Goal: Task Accomplishment & Management: Manage account settings

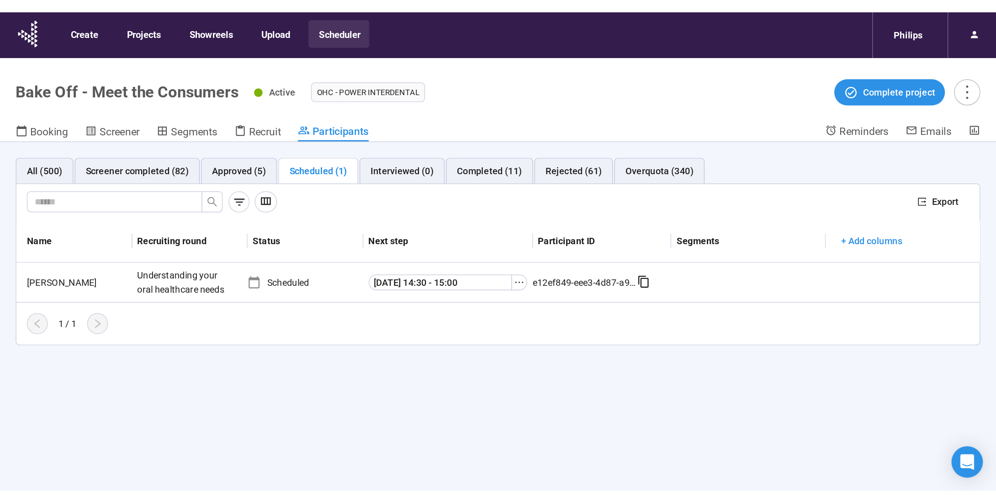
scroll to position [32, 0]
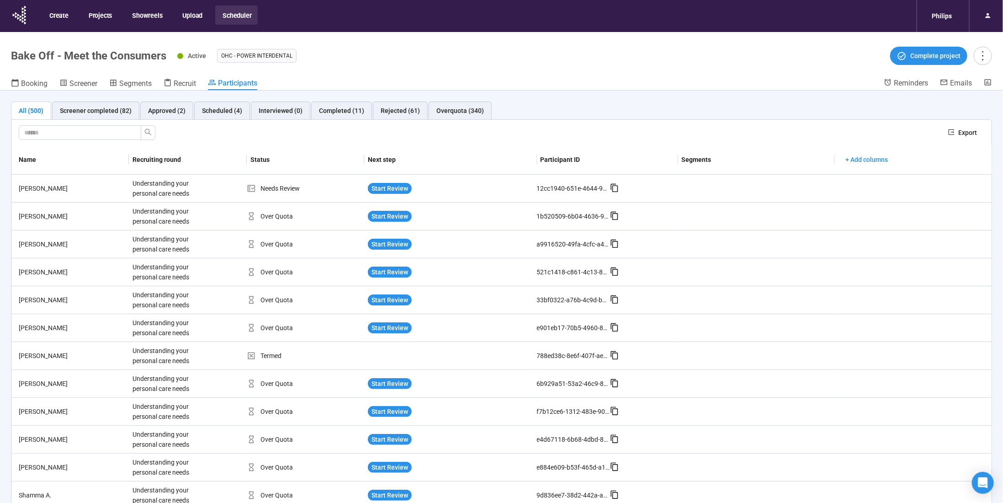
scroll to position [32, 0]
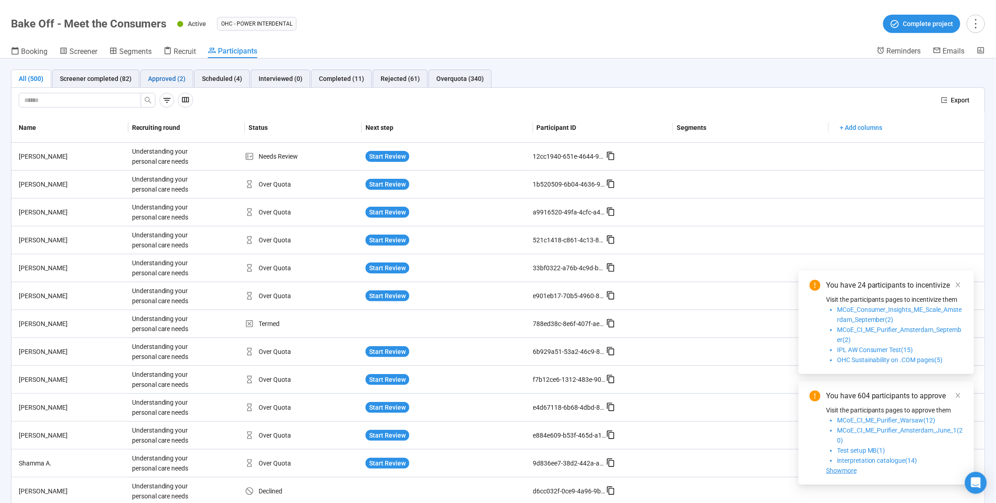
click at [174, 77] on div "Approved (2)" at bounding box center [166, 79] width 37 height 10
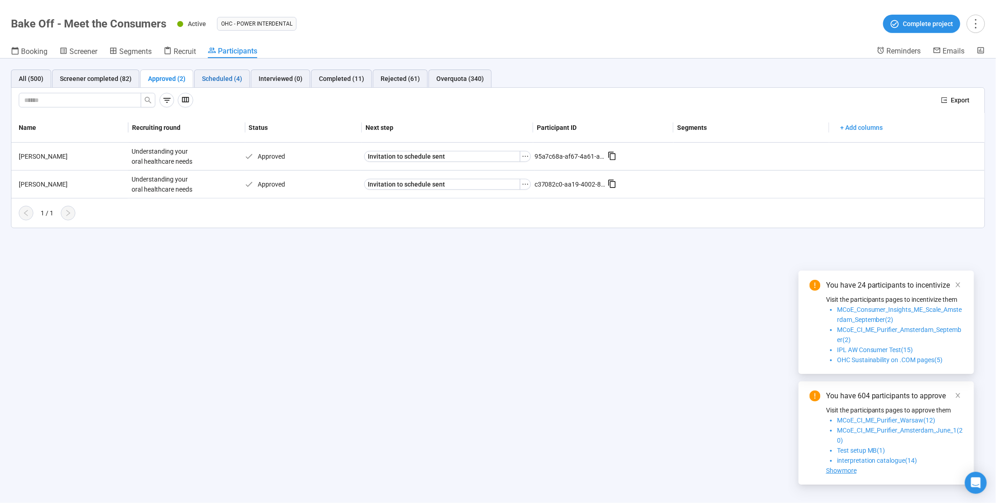
click at [223, 79] on div "Scheduled (4)" at bounding box center [222, 79] width 40 height 10
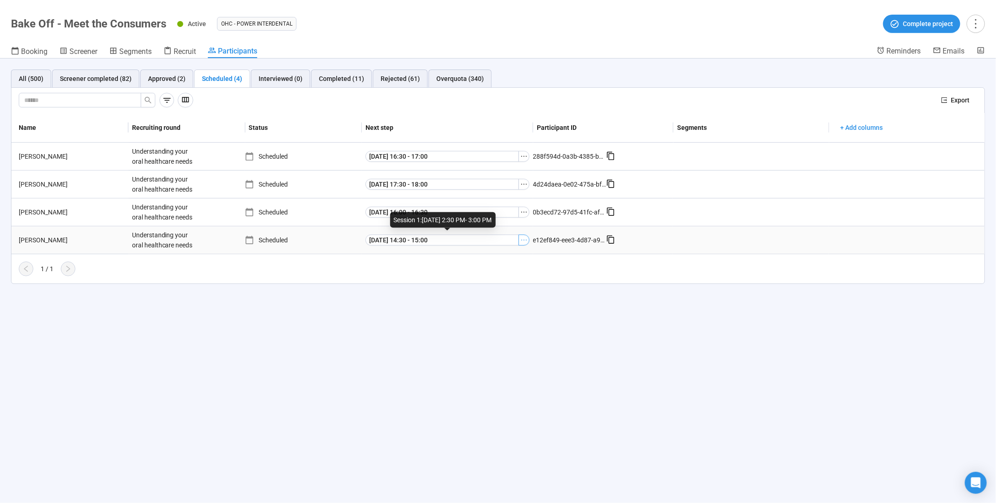
click at [524, 237] on icon "ellipsis" at bounding box center [523, 239] width 7 height 7
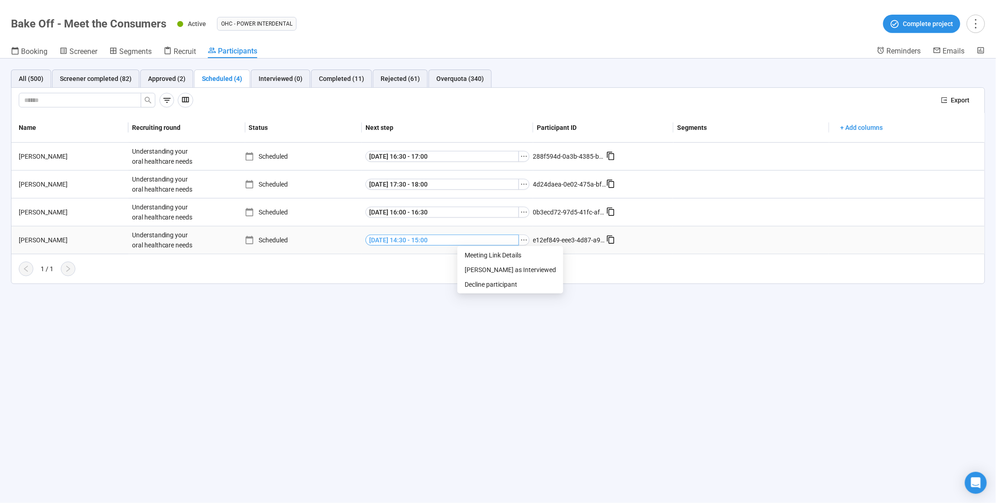
click at [398, 235] on span "[DATE] 14:30 - 15:00" at bounding box center [398, 240] width 58 height 10
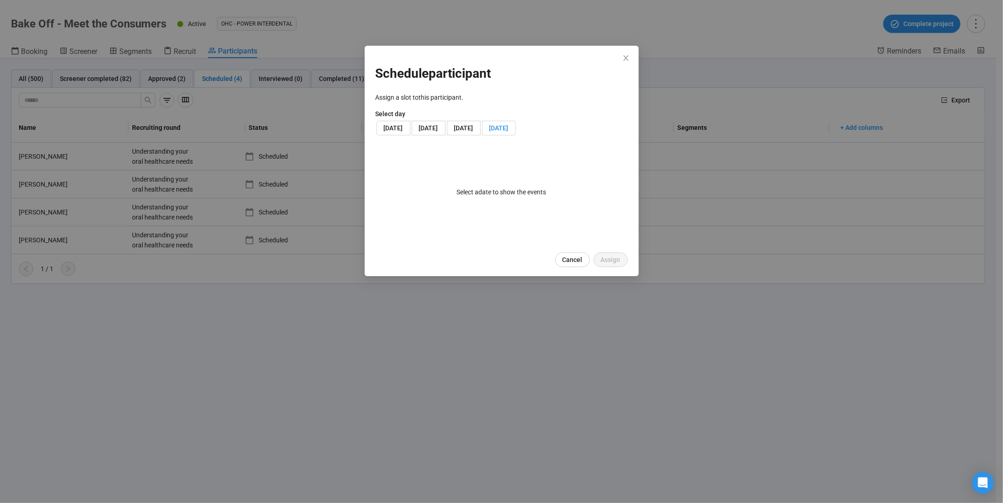
click at [508, 132] on span "[DATE]" at bounding box center [498, 127] width 19 height 7
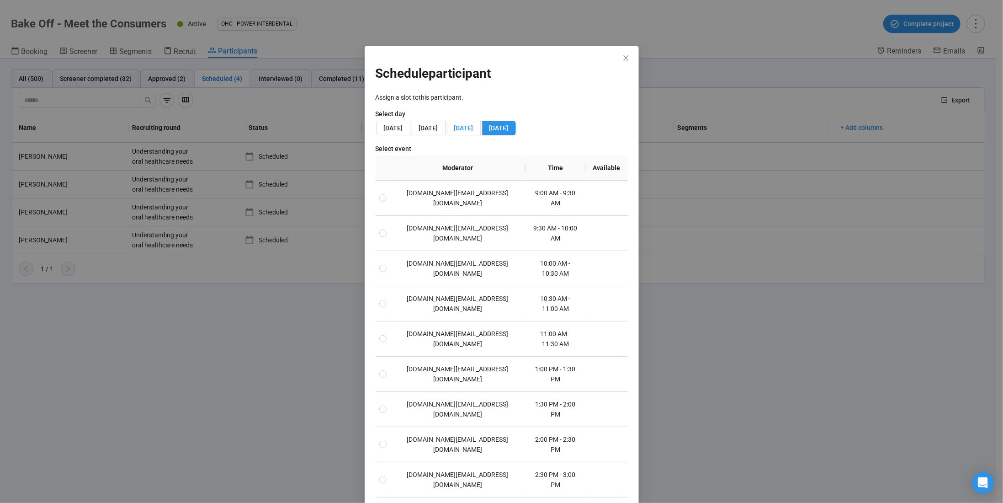
click at [454, 132] on span "[DATE]" at bounding box center [463, 127] width 19 height 7
click at [403, 127] on span "[DATE]" at bounding box center [393, 127] width 19 height 7
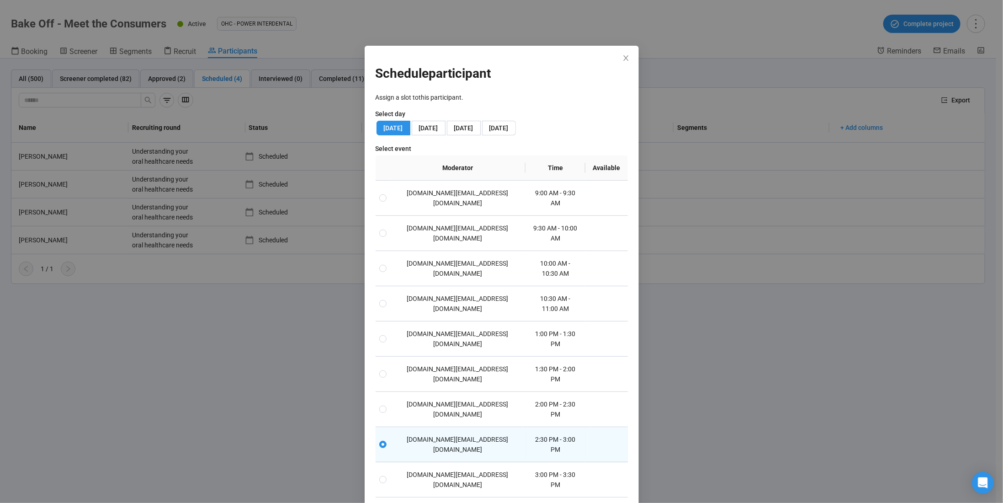
click at [614, 60] on div "Schedule participant Assign a slot to this participant . Select day Mon, Septem…" at bounding box center [502, 348] width 274 height 605
click at [623, 57] on icon "close" at bounding box center [625, 57] width 5 height 5
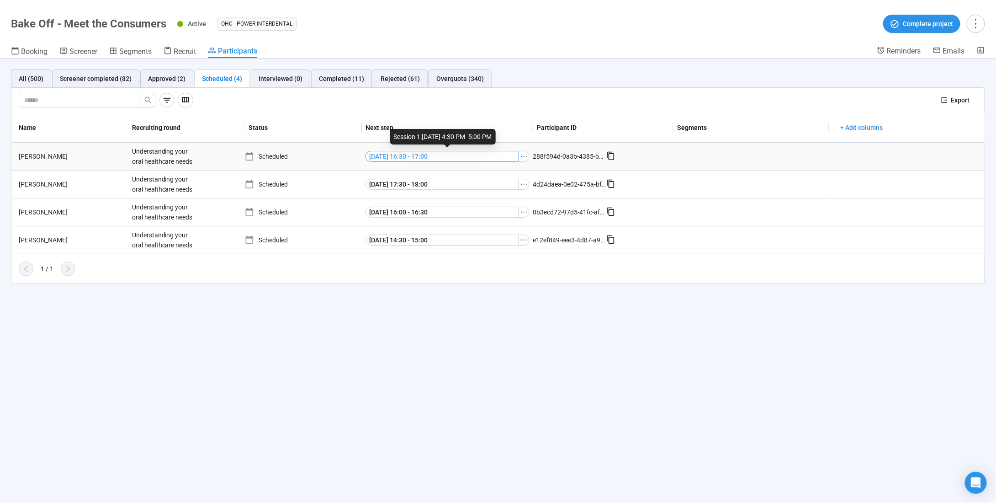
click at [459, 156] on button "Mon, Sep 15 16:30 - 17:00" at bounding box center [443, 156] width 154 height 11
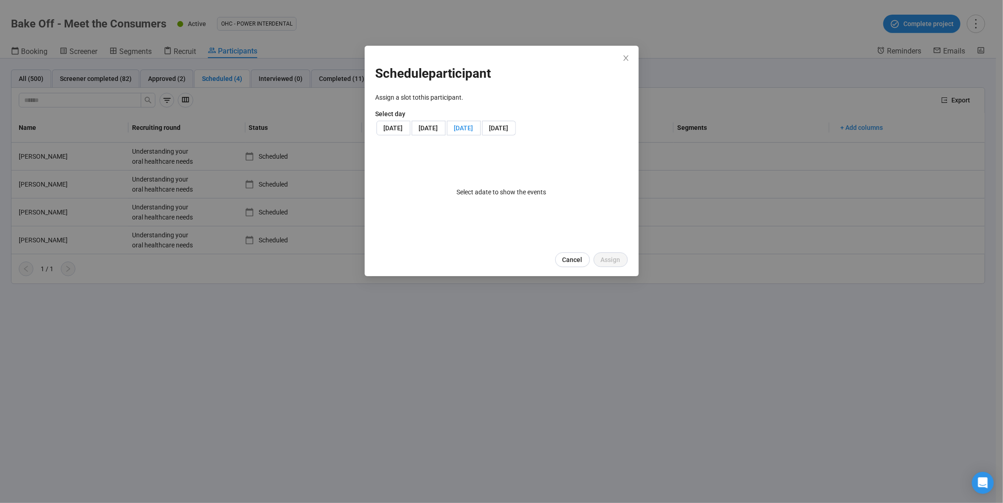
click at [454, 132] on span "[DATE]" at bounding box center [463, 127] width 19 height 7
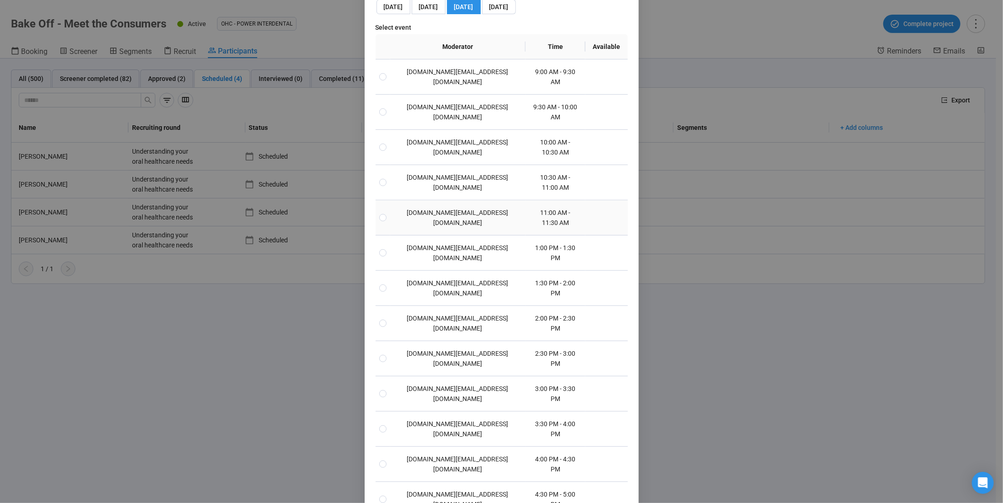
scroll to position [127, 0]
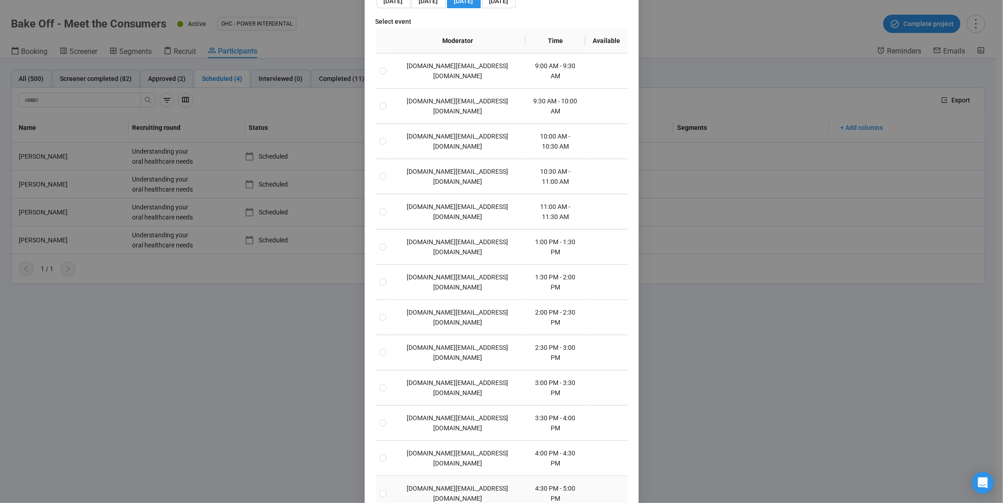
click at [455, 476] on td "[DOMAIN_NAME][EMAIL_ADDRESS][DOMAIN_NAME]" at bounding box center [457, 493] width 135 height 35
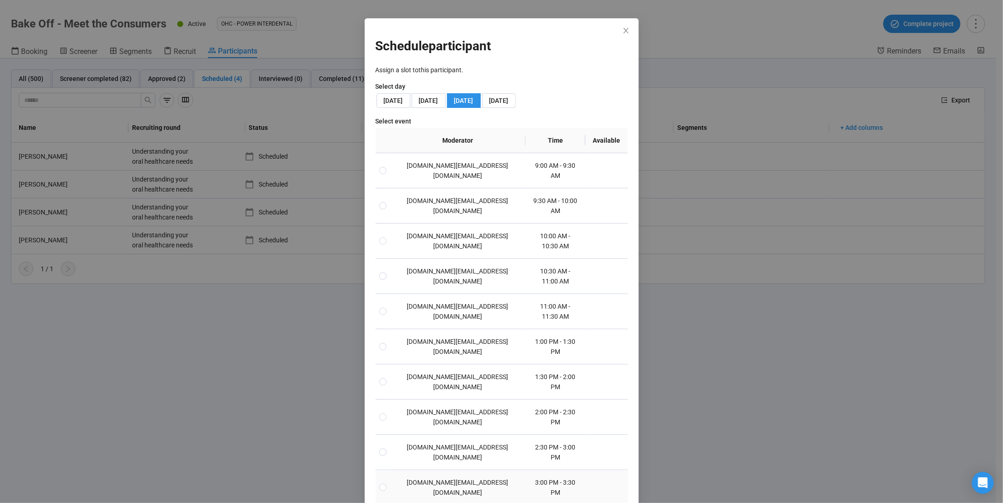
scroll to position [0, 0]
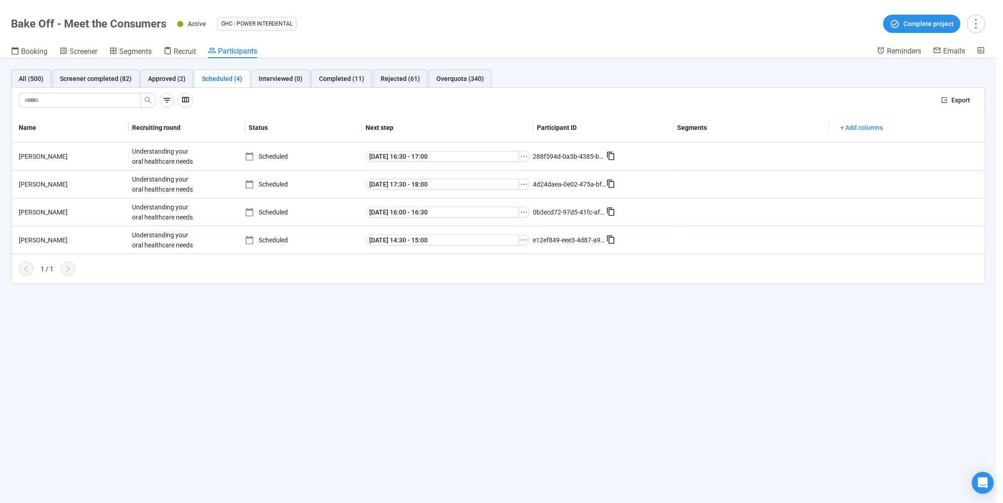
scroll to position [81, 0]
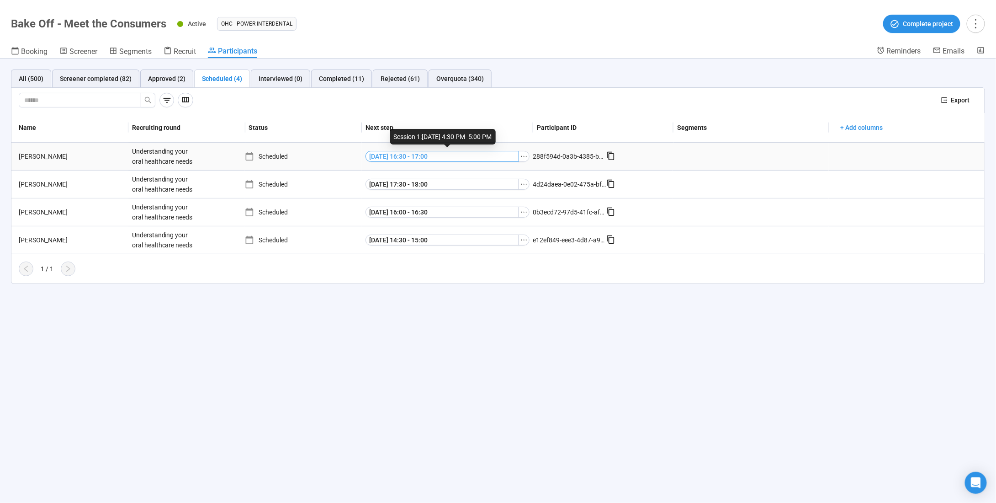
click at [465, 158] on button "Mon, Sep 15 16:30 - 17:00" at bounding box center [443, 156] width 154 height 11
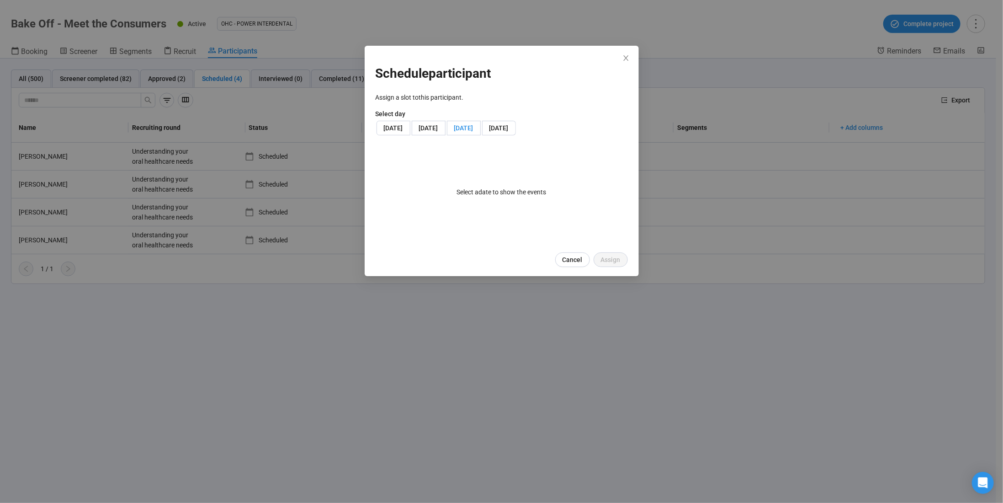
click at [454, 132] on span "[DATE]" at bounding box center [463, 127] width 19 height 7
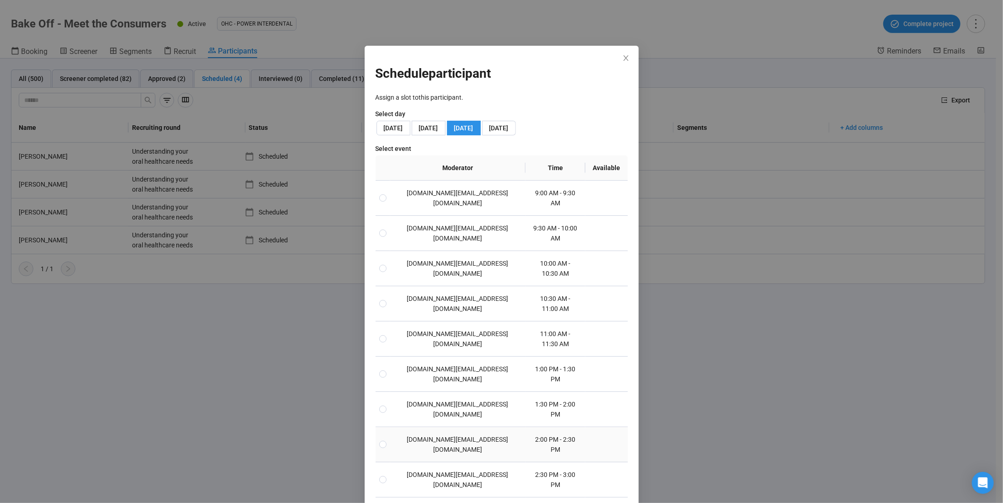
scroll to position [127, 0]
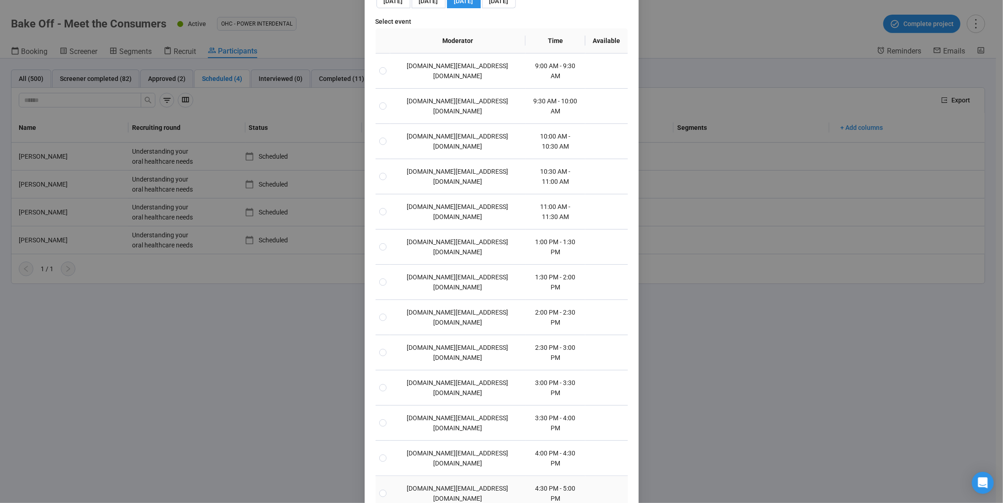
click at [472, 476] on td "[DOMAIN_NAME][EMAIL_ADDRESS][DOMAIN_NAME]" at bounding box center [457, 493] width 135 height 35
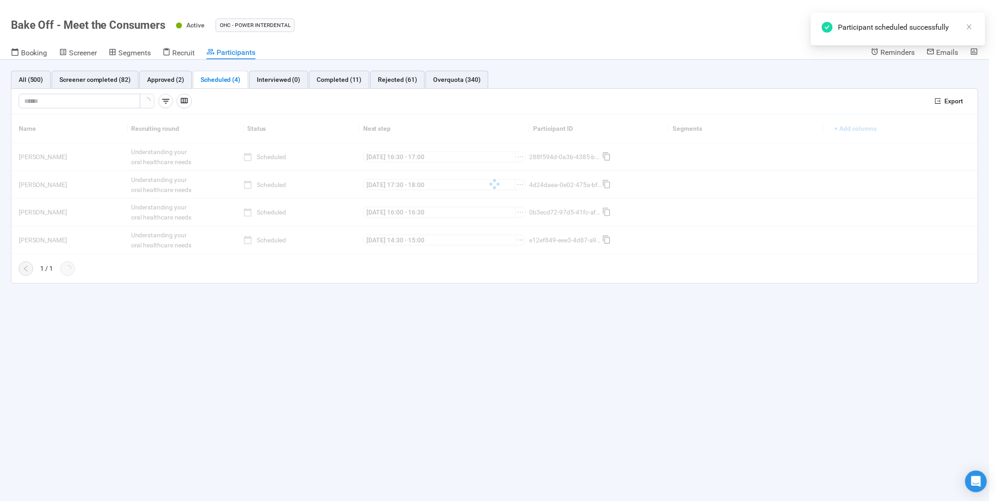
scroll to position [81, 0]
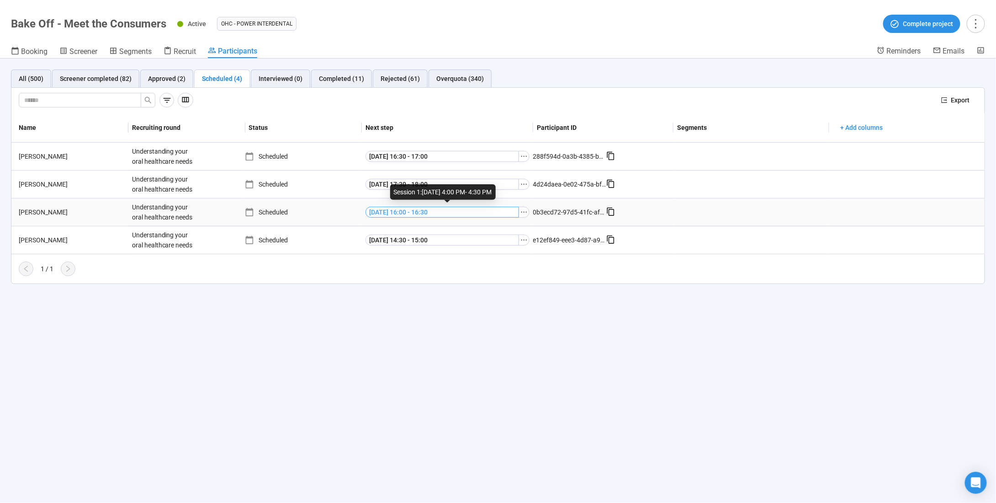
click at [456, 211] on button "[DATE] 16:00 - 16:30" at bounding box center [443, 212] width 154 height 11
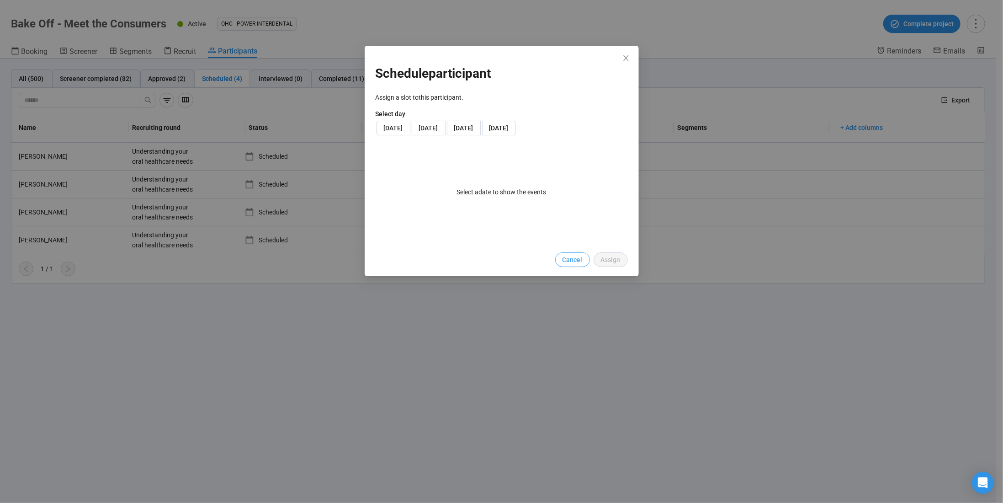
click at [578, 265] on span "Cancel" at bounding box center [572, 259] width 20 height 10
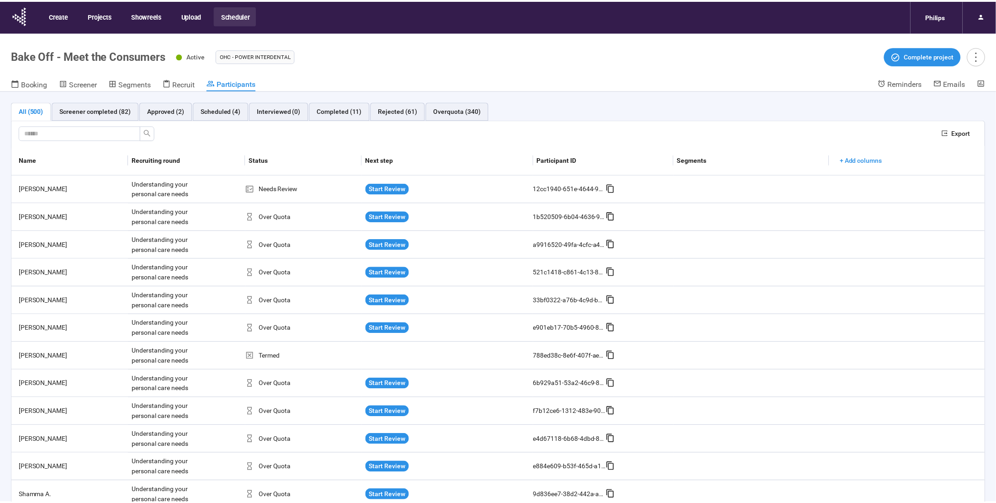
scroll to position [32, 0]
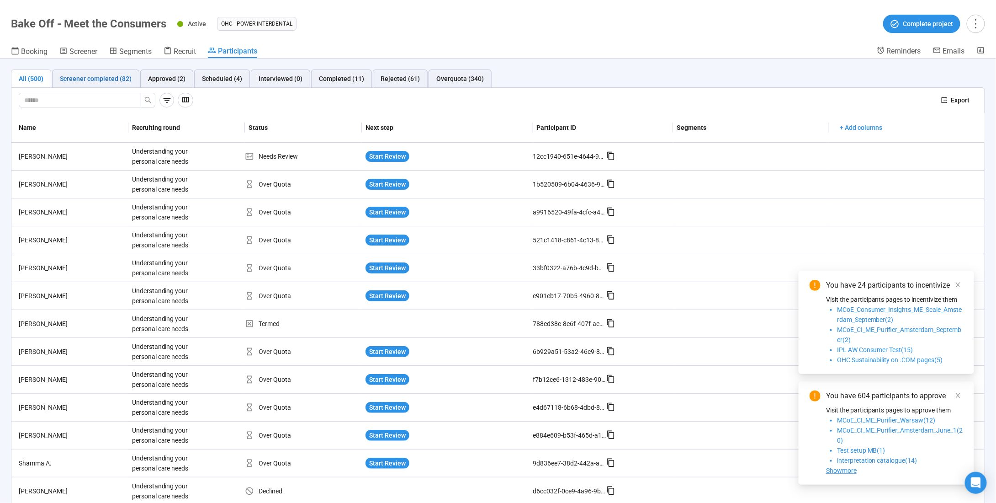
click at [73, 74] on div "Screener completed (82)" at bounding box center [96, 79] width 72 height 10
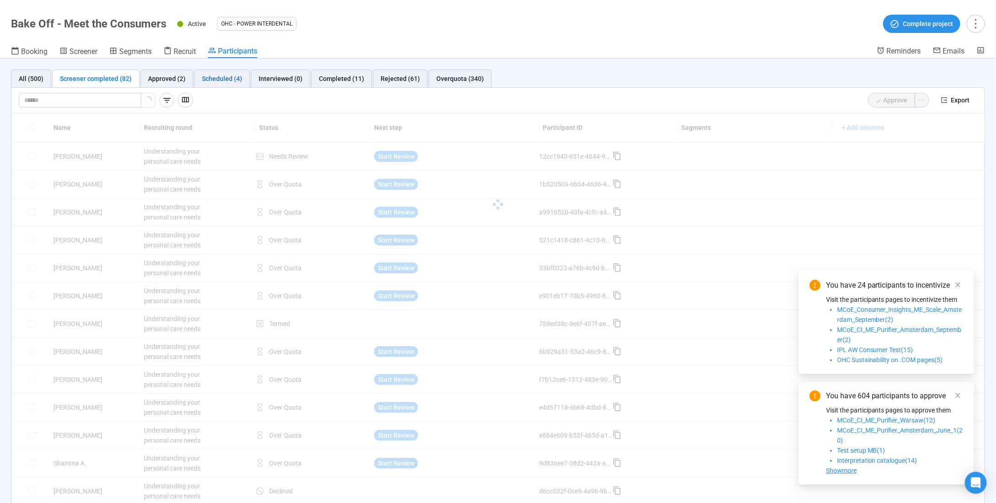
click at [207, 77] on div "Scheduled (4)" at bounding box center [222, 79] width 40 height 10
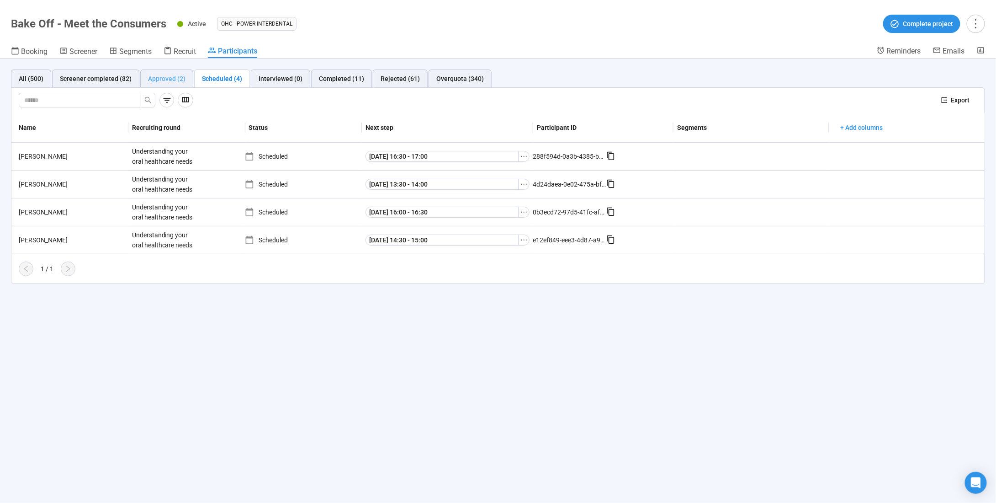
click at [175, 85] on div "Approved (2)" at bounding box center [166, 78] width 53 height 18
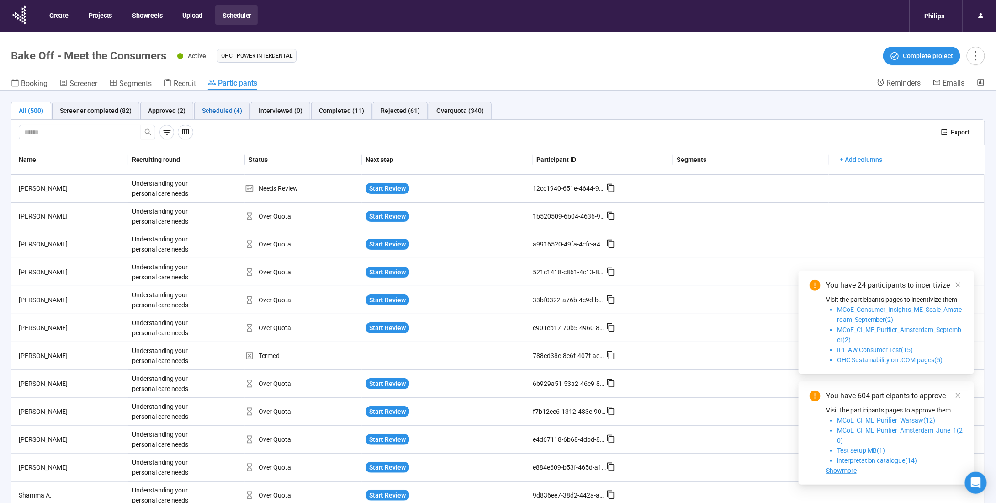
click at [209, 112] on div "Scheduled (4)" at bounding box center [222, 111] width 40 height 10
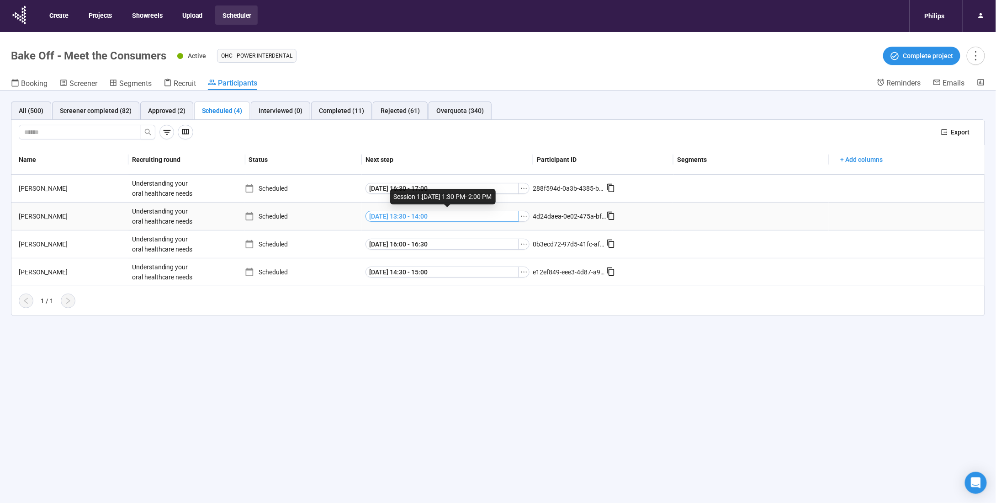
click at [407, 220] on span "[DATE] 13:30 - 14:00" at bounding box center [398, 216] width 58 height 10
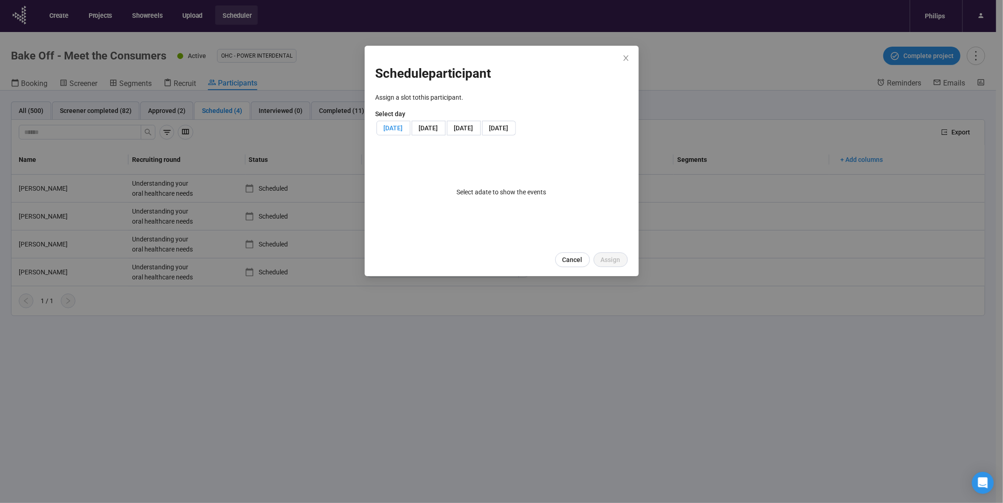
click at [403, 128] on span "[DATE]" at bounding box center [393, 127] width 19 height 7
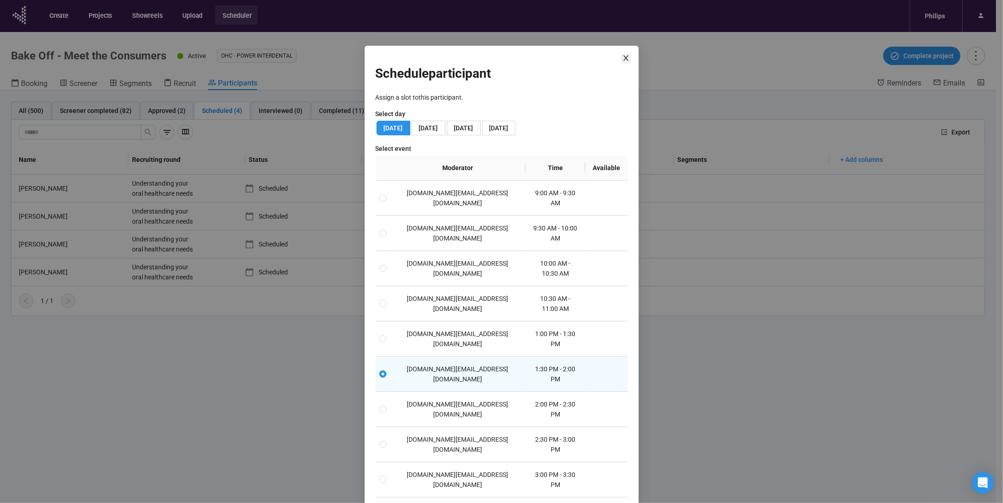
click at [622, 54] on icon "close" at bounding box center [625, 57] width 7 height 7
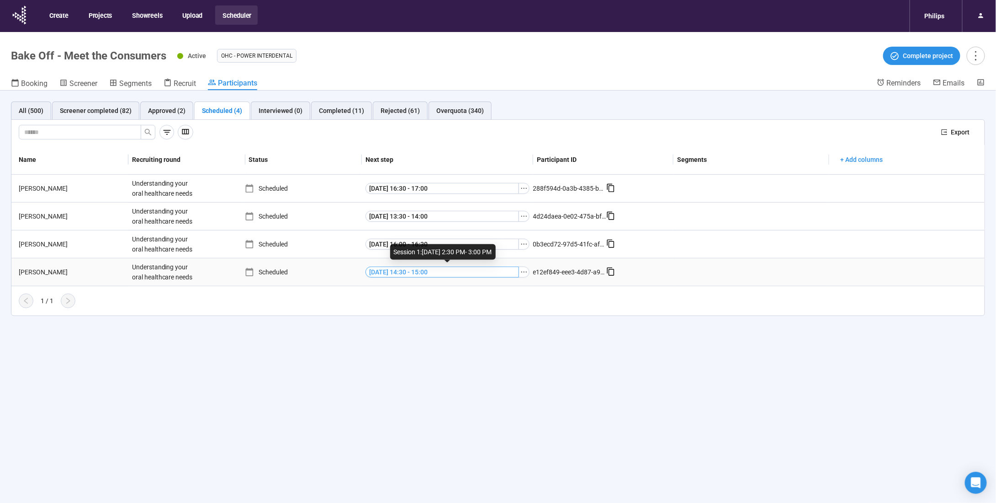
click at [477, 274] on button "[DATE] 14:30 - 15:00" at bounding box center [443, 271] width 154 height 11
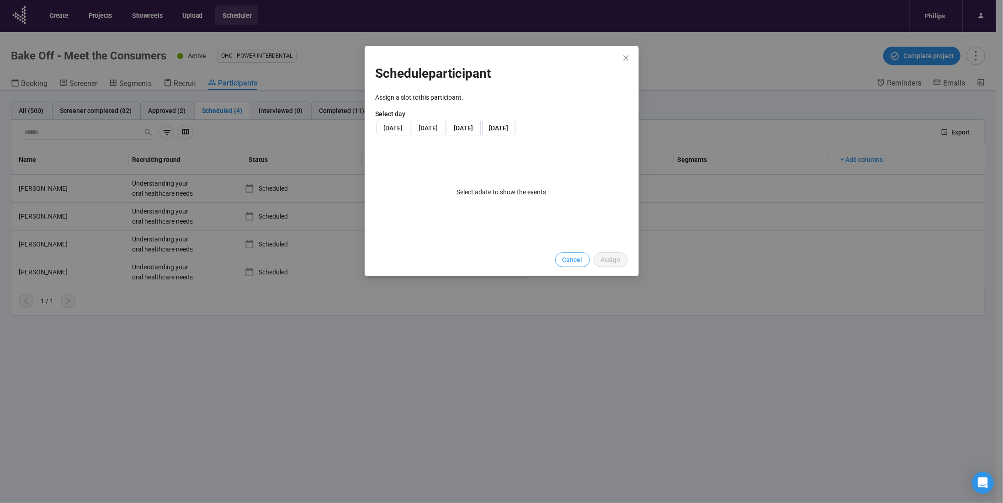
click at [584, 267] on button "Cancel" at bounding box center [572, 259] width 35 height 15
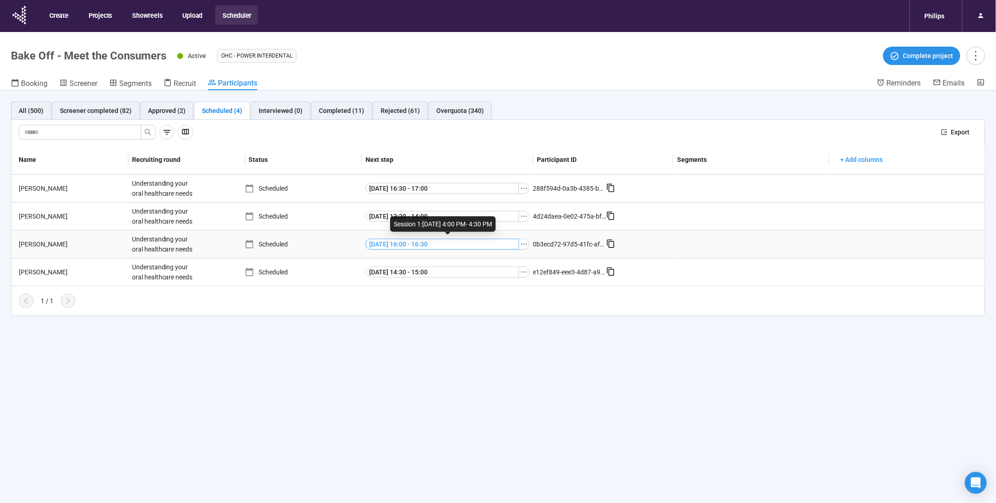
click at [428, 246] on span "[DATE] 16:00 - 16:30" at bounding box center [398, 244] width 58 height 10
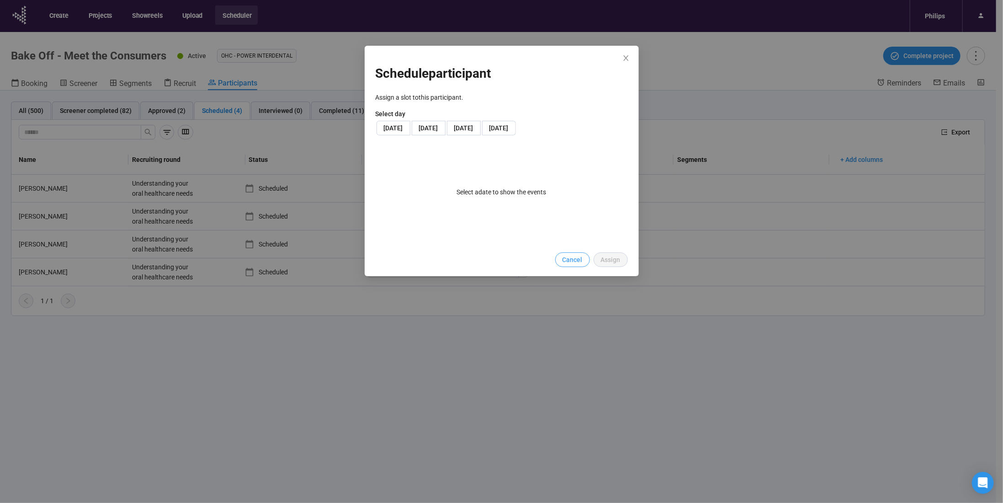
click at [582, 265] on span "Cancel" at bounding box center [572, 259] width 20 height 10
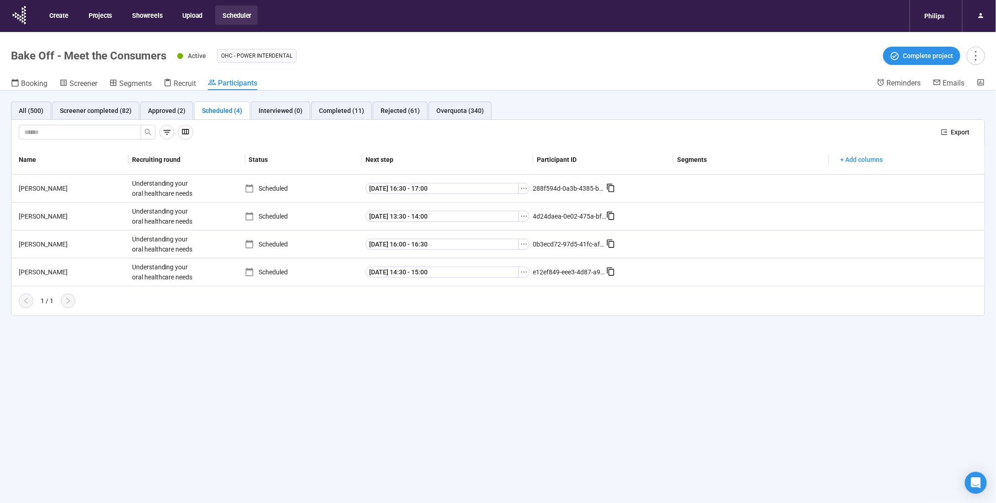
click at [29, 119] on div "All (500) Screener completed (82) Approved (2) Scheduled (4) Interviewed (0) Co…" at bounding box center [498, 208] width 974 height 214
click at [32, 108] on div "All (500)" at bounding box center [31, 111] width 25 height 10
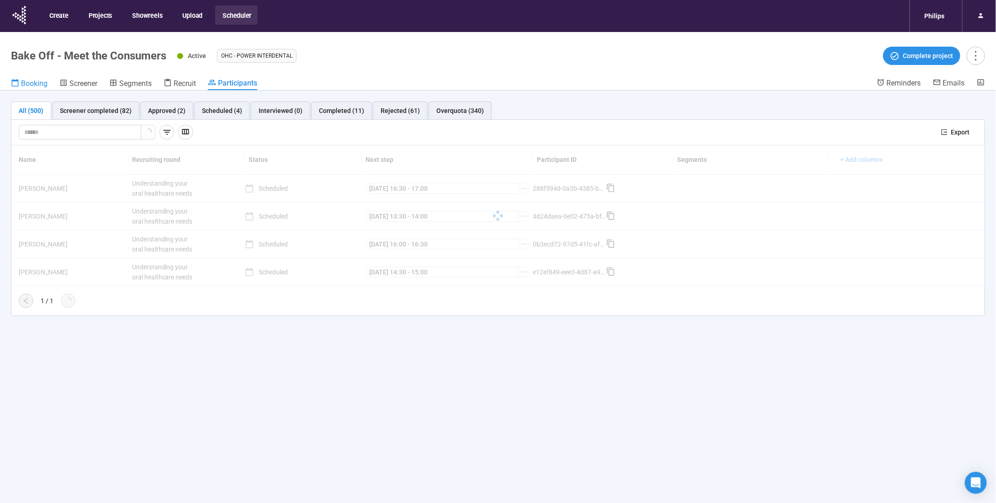
click at [38, 85] on span "Booking" at bounding box center [34, 83] width 26 height 9
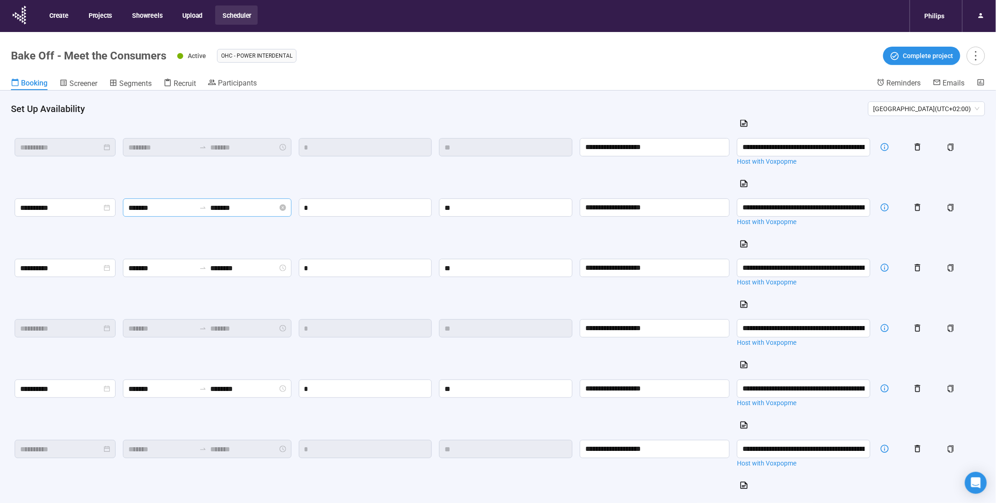
scroll to position [32, 0]
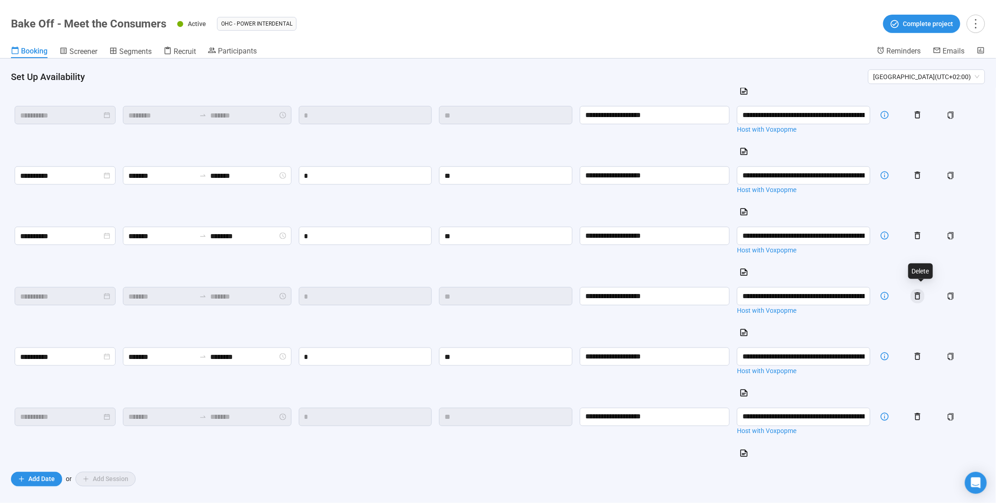
click at [922, 292] on icon "button" at bounding box center [918, 296] width 10 height 10
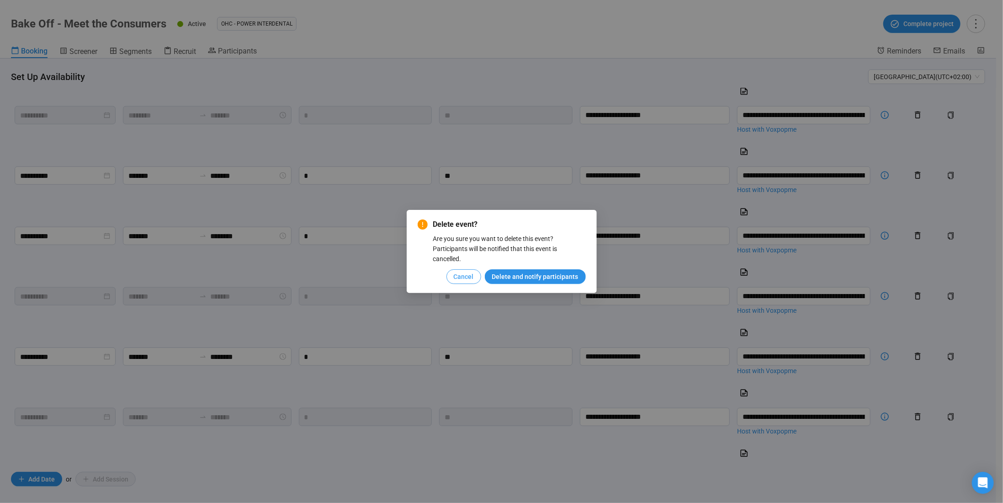
click at [462, 282] on button "Cancel" at bounding box center [463, 276] width 35 height 15
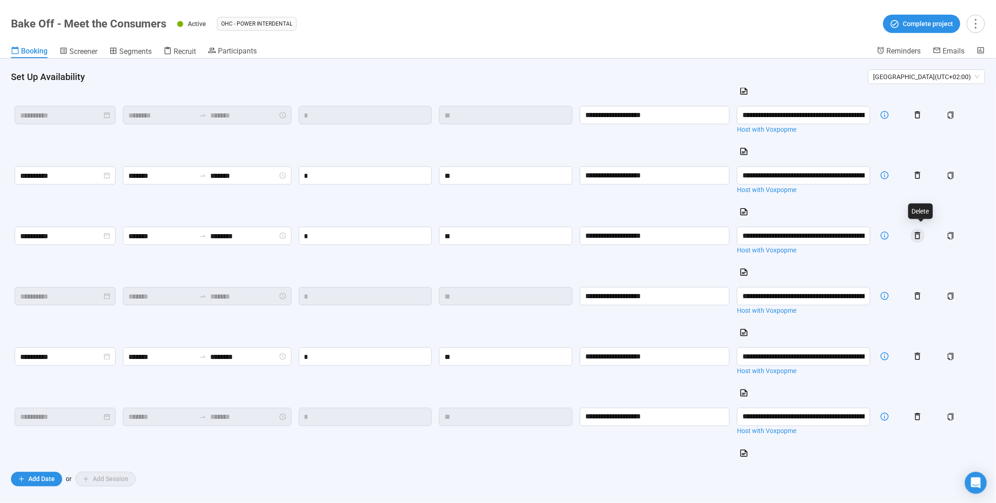
click at [922, 231] on icon "button" at bounding box center [918, 236] width 10 height 10
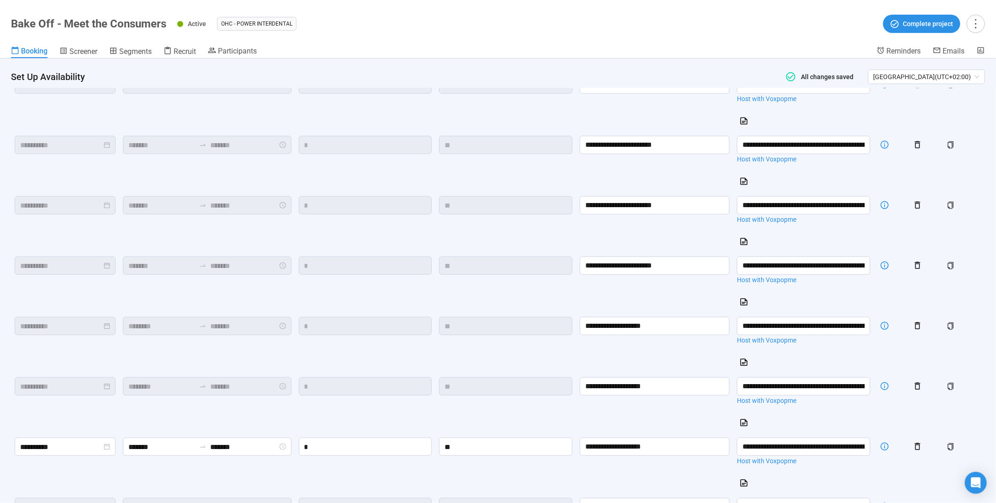
scroll to position [196, 0]
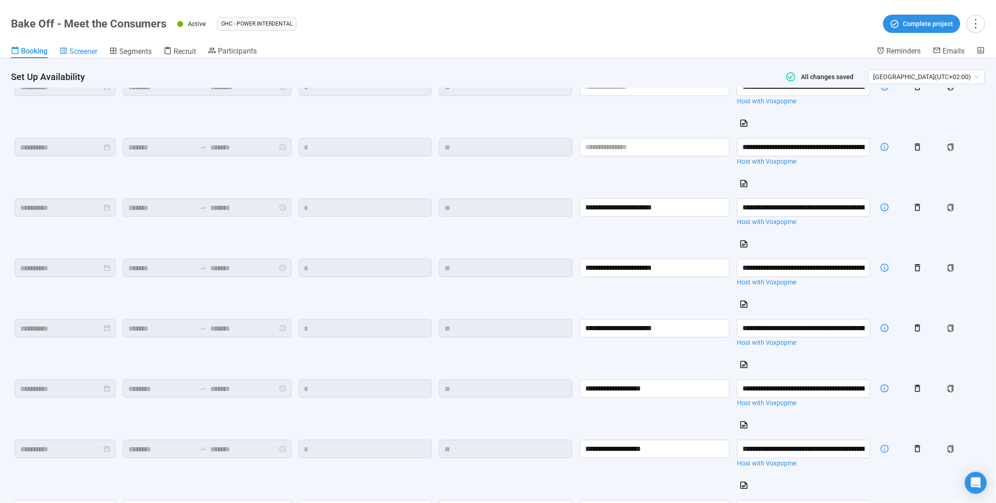
click at [74, 54] on span "Screener" at bounding box center [83, 51] width 28 height 9
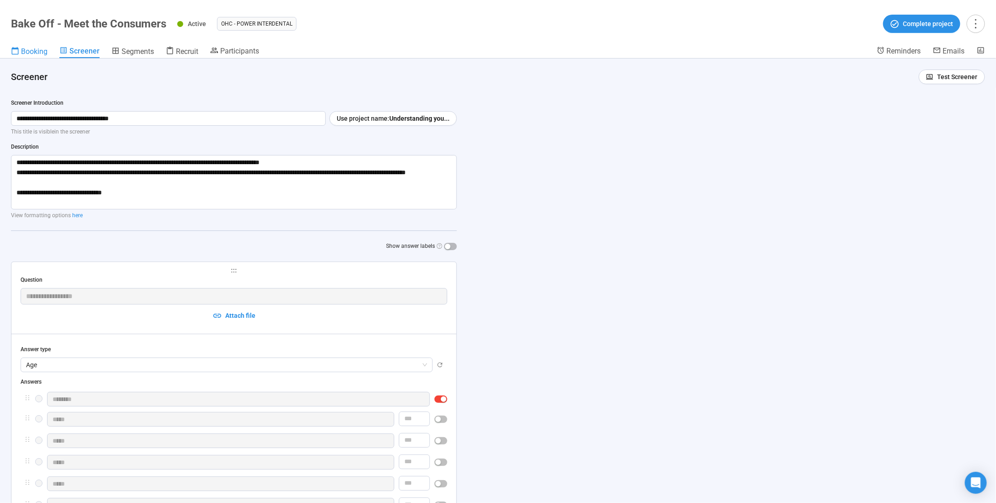
click at [40, 52] on span "Booking" at bounding box center [34, 51] width 26 height 9
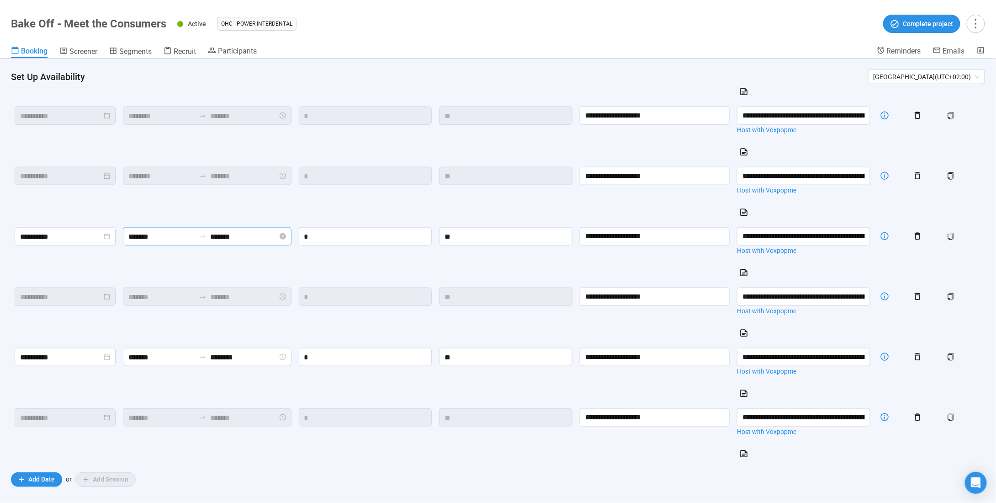
scroll to position [469, 0]
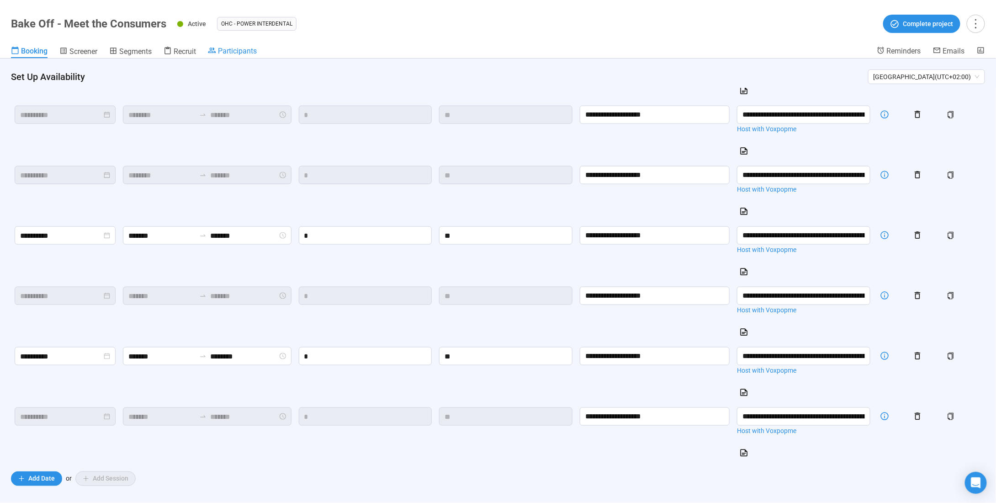
click at [232, 52] on span "Participants" at bounding box center [237, 51] width 39 height 9
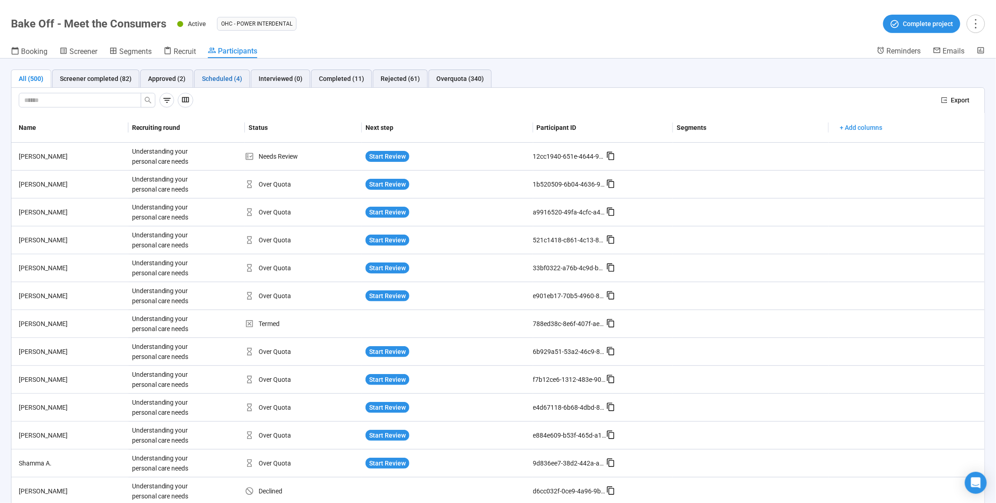
click at [225, 79] on div "Scheduled (4)" at bounding box center [222, 79] width 40 height 10
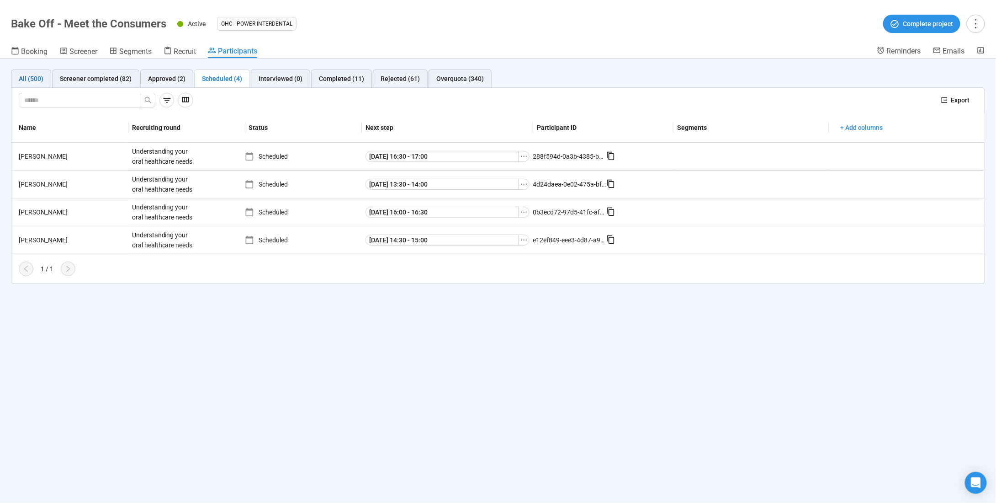
click at [41, 76] on div "All (500)" at bounding box center [31, 79] width 25 height 10
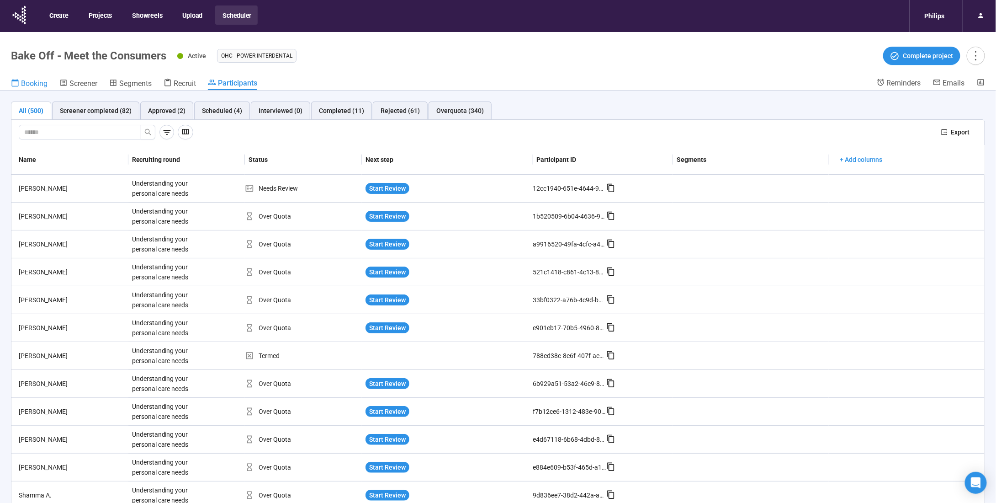
click at [37, 85] on span "Booking" at bounding box center [34, 83] width 26 height 9
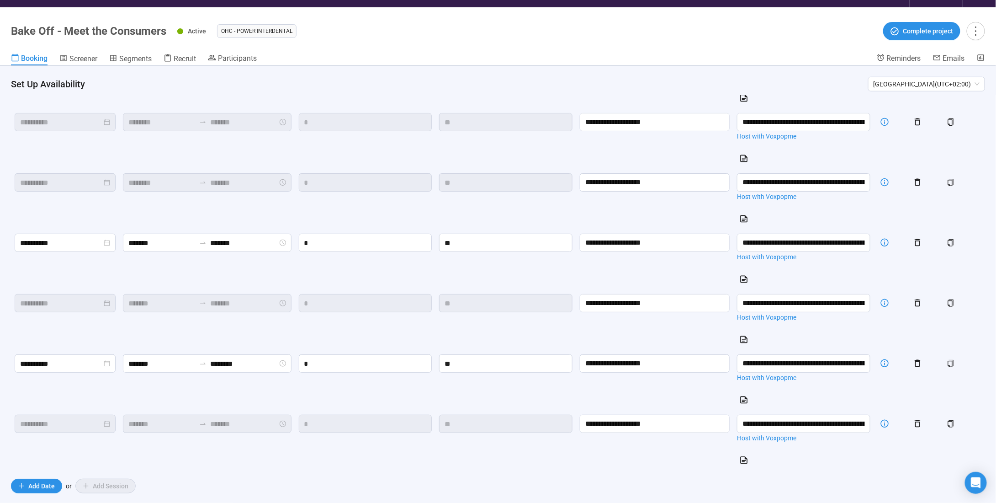
scroll to position [32, 0]
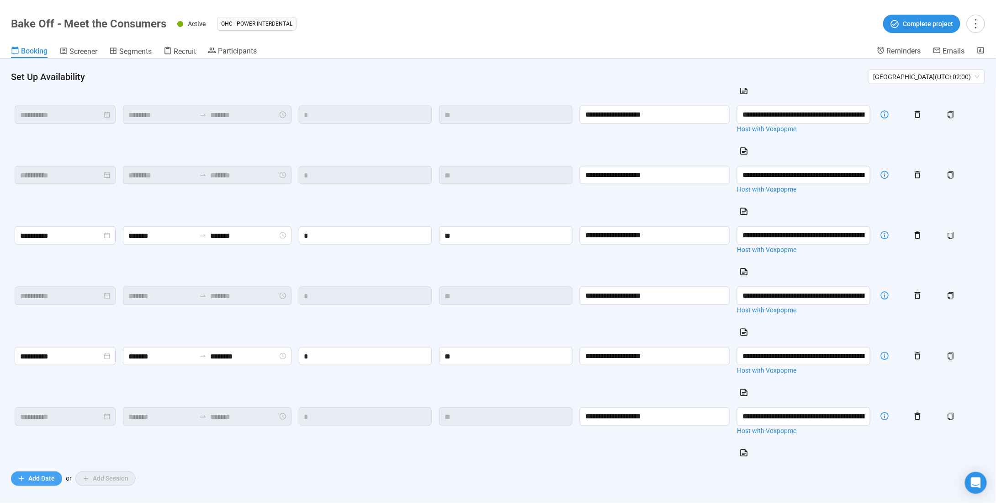
click at [38, 473] on span "Add Date" at bounding box center [41, 478] width 26 height 10
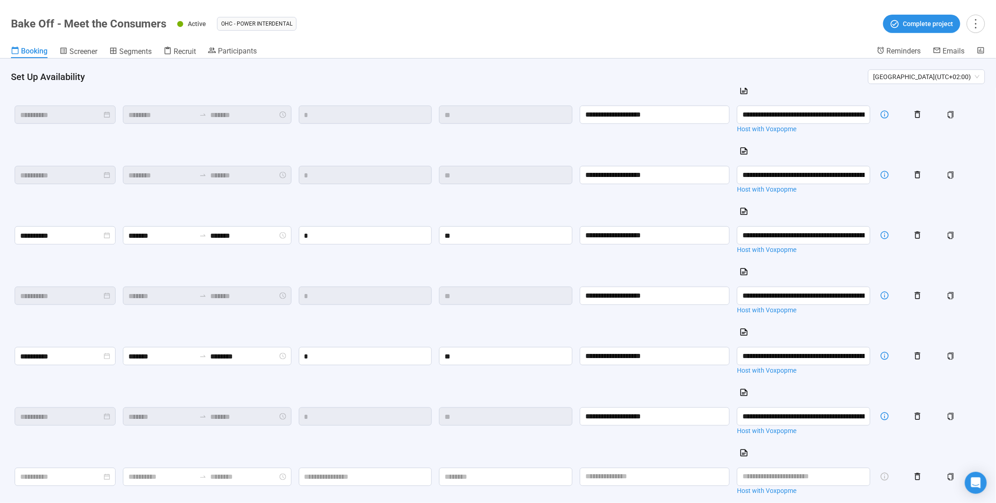
scroll to position [529, 0]
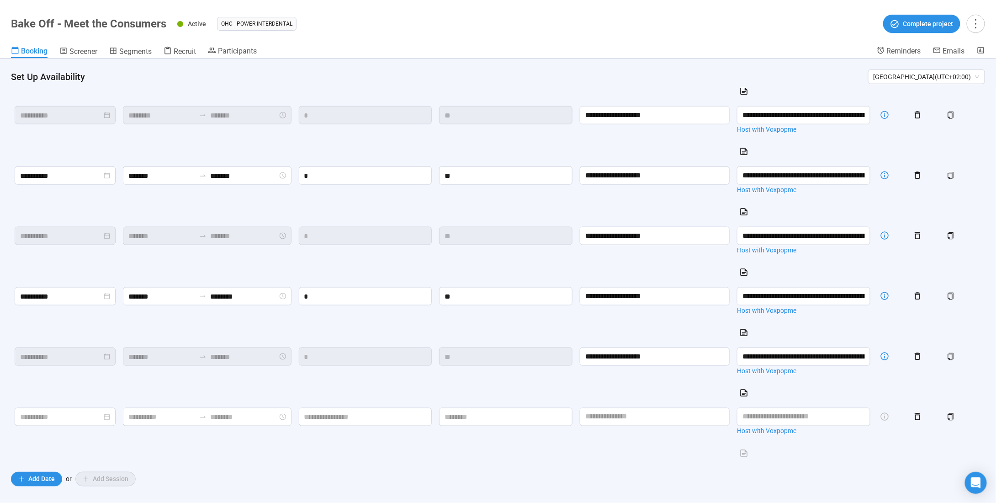
click at [927, 407] on td at bounding box center [923, 434] width 33 height 60
click at [921, 413] on icon "button" at bounding box center [917, 416] width 5 height 7
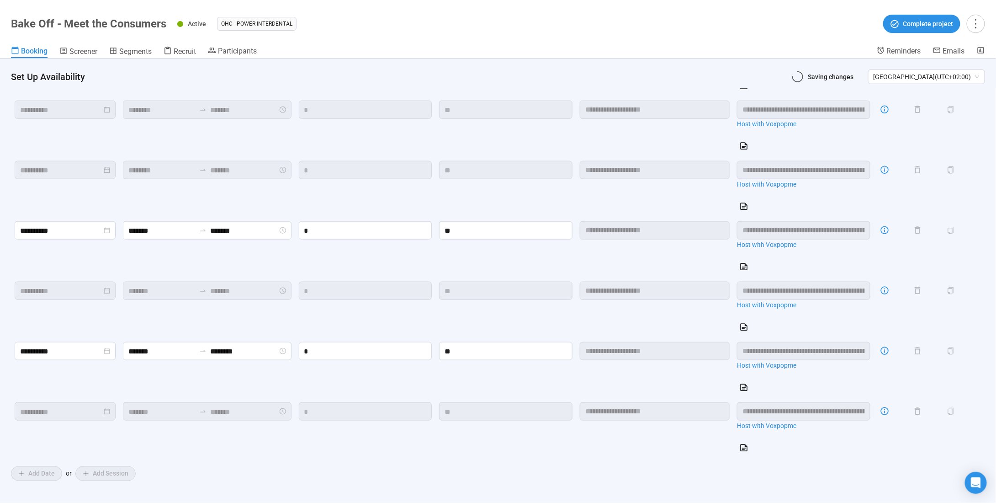
scroll to position [470, 0]
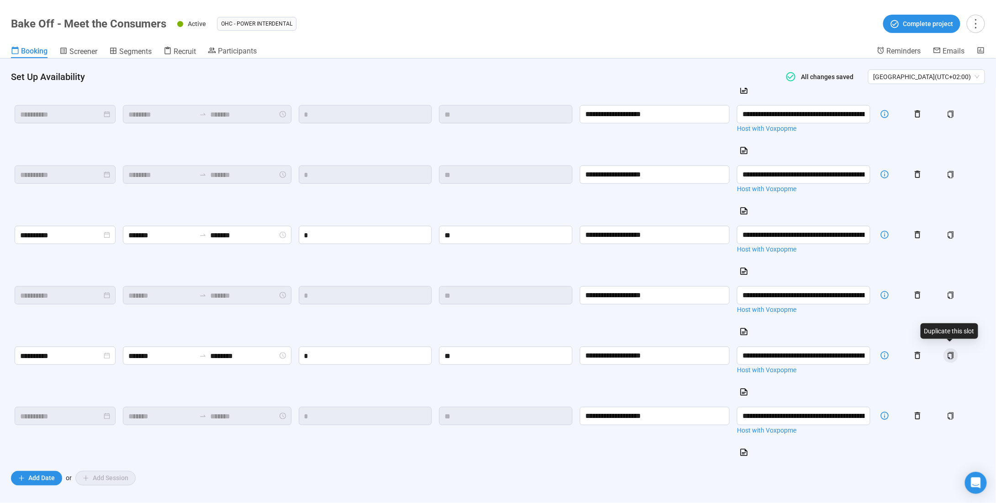
click at [949, 352] on icon "copy" at bounding box center [951, 355] width 6 height 7
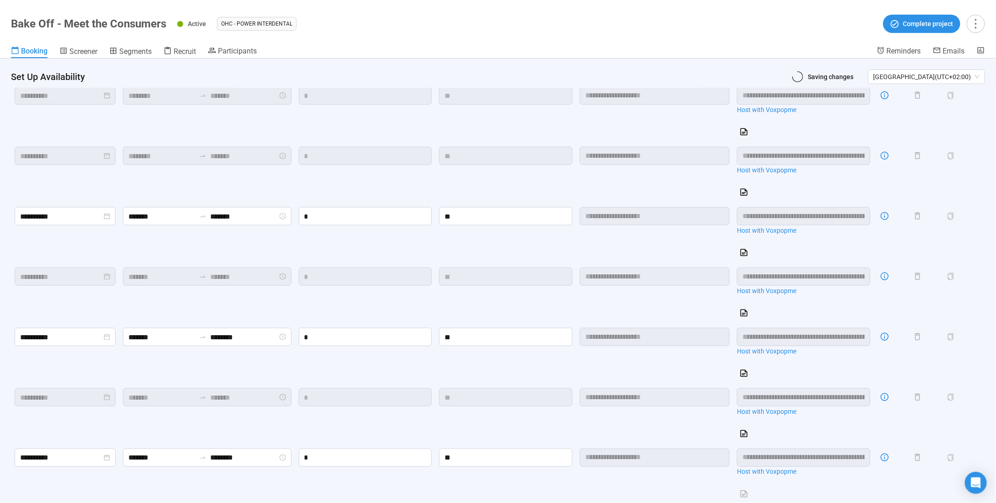
scroll to position [529, 0]
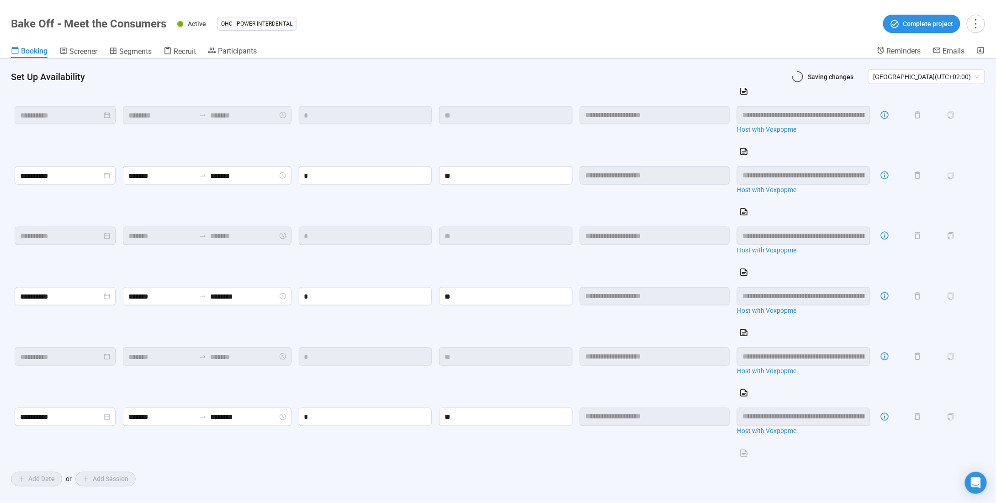
type input "*******"
type input "********"
type input "*******"
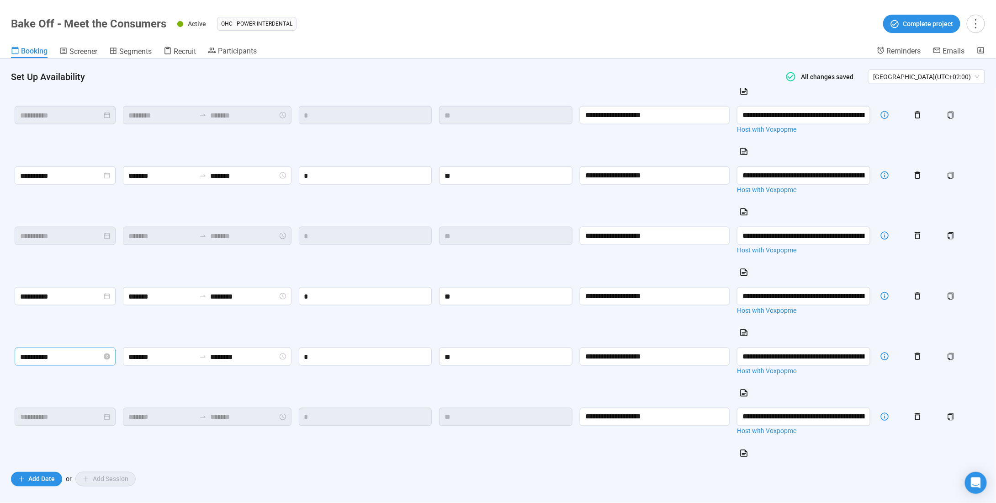
click at [76, 351] on input "**********" at bounding box center [61, 356] width 82 height 11
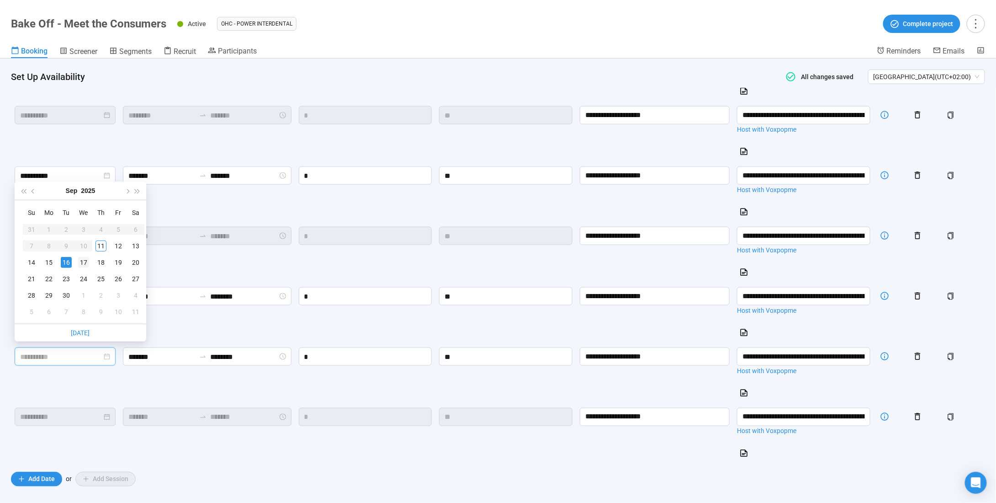
click at [79, 260] on div "17" at bounding box center [83, 262] width 11 height 11
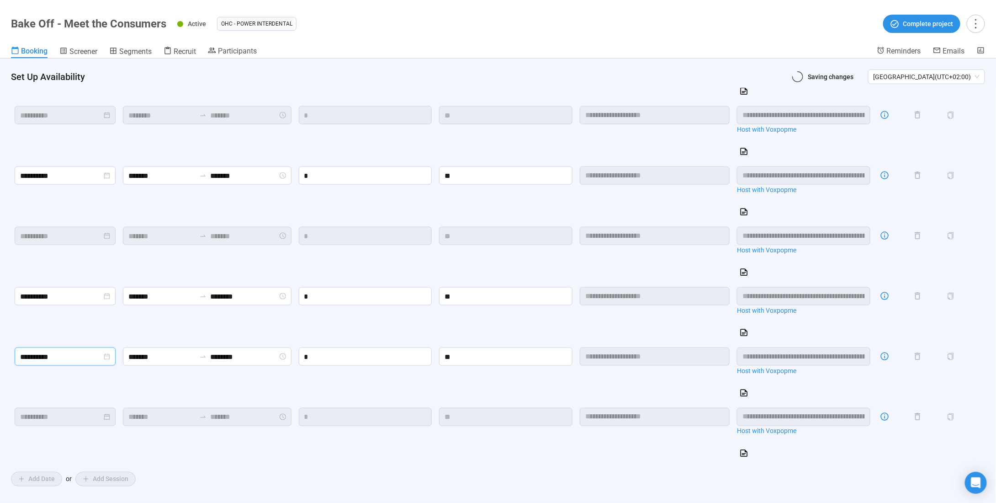
type input "**********"
type input "*******"
type input "**********"
type input "*******"
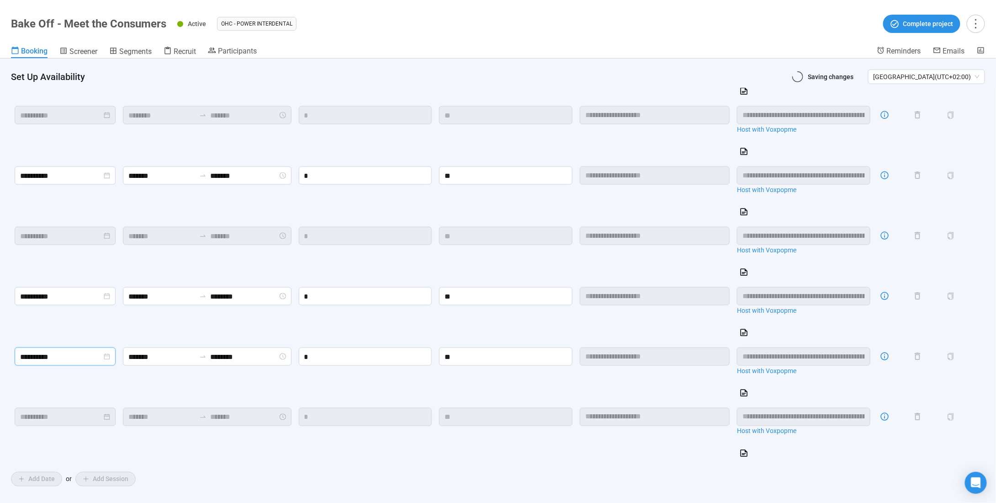
type input "********"
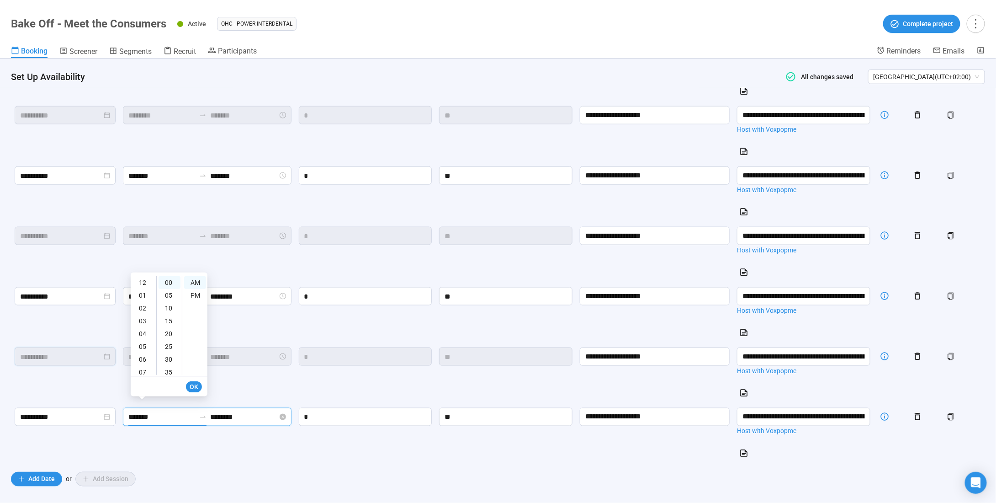
click at [163, 413] on input "*******" at bounding box center [161, 416] width 67 height 11
click at [102, 411] on input "**********" at bounding box center [61, 416] width 82 height 11
click at [160, 411] on input "*******" at bounding box center [161, 416] width 67 height 11
click at [197, 295] on div "PM" at bounding box center [195, 295] width 22 height 13
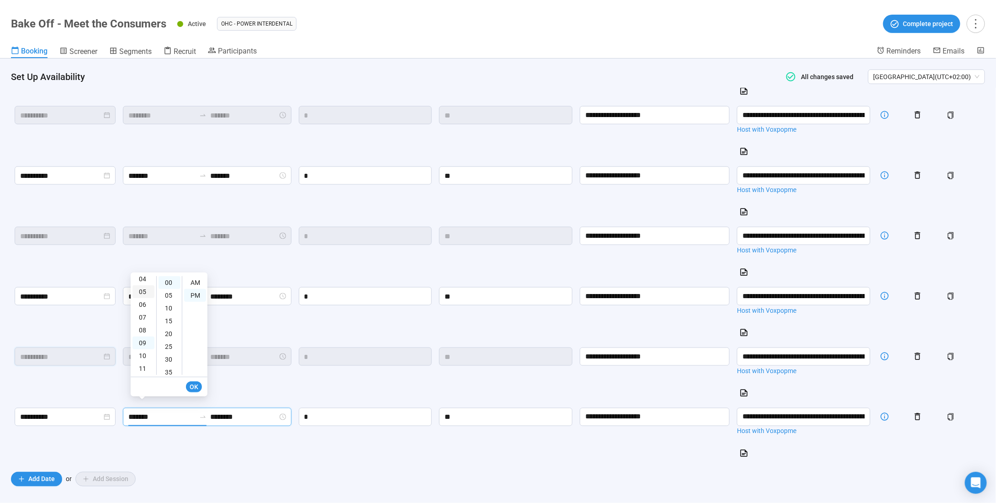
click at [146, 290] on div "05" at bounding box center [143, 291] width 22 height 13
click at [194, 384] on span "OK" at bounding box center [194, 386] width 9 height 10
type input "********"
type input "*******"
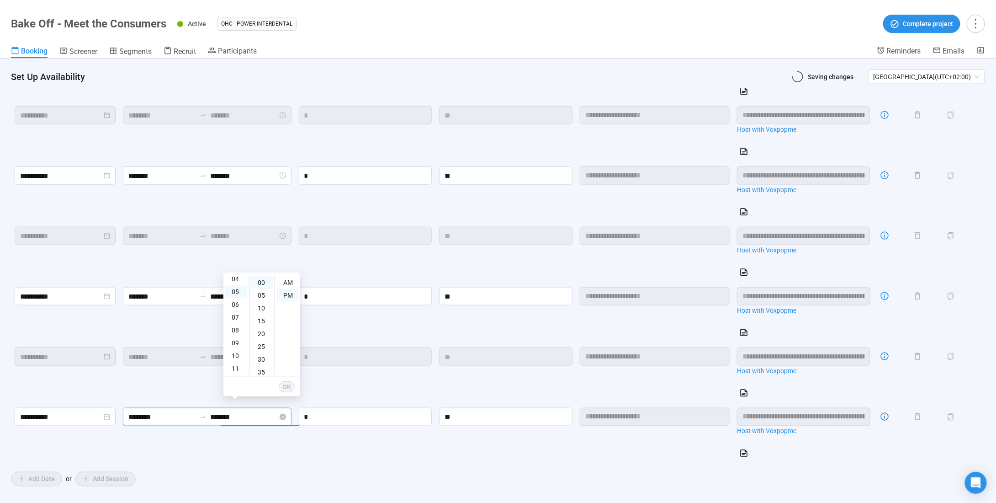
click at [154, 412] on input "********" at bounding box center [161, 416] width 67 height 11
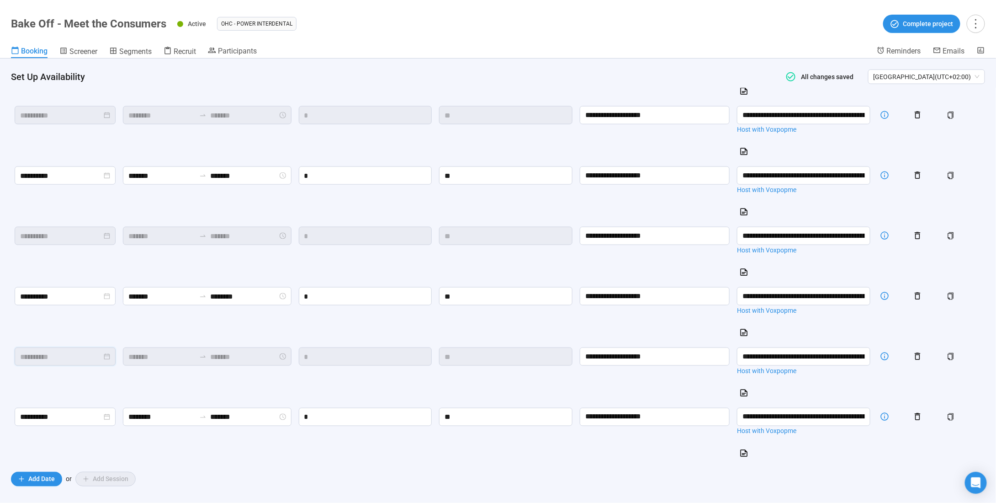
click at [197, 44] on header "Bake Off - Meet the Consumers Active OHC - Power Interdental Complete project B…" at bounding box center [498, 29] width 996 height 58
click at [193, 48] on span "Recruit" at bounding box center [185, 51] width 22 height 9
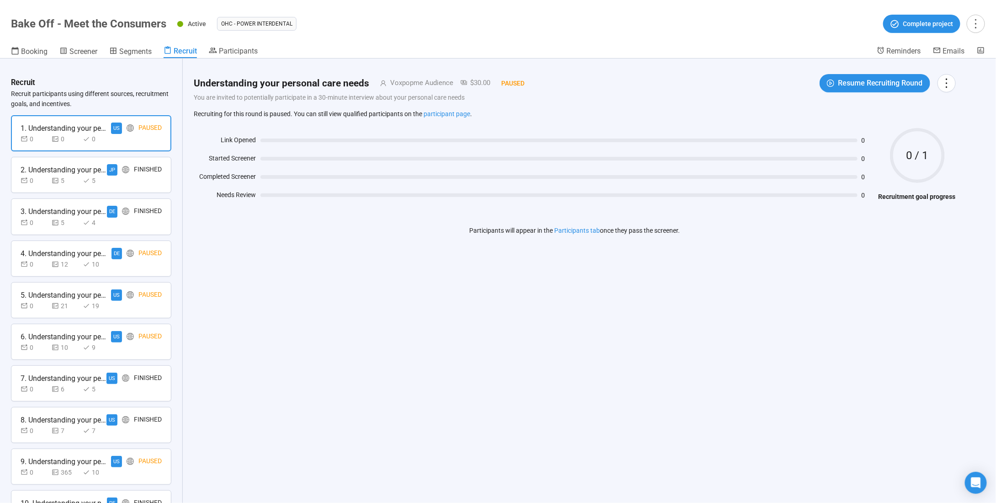
scroll to position [185, 0]
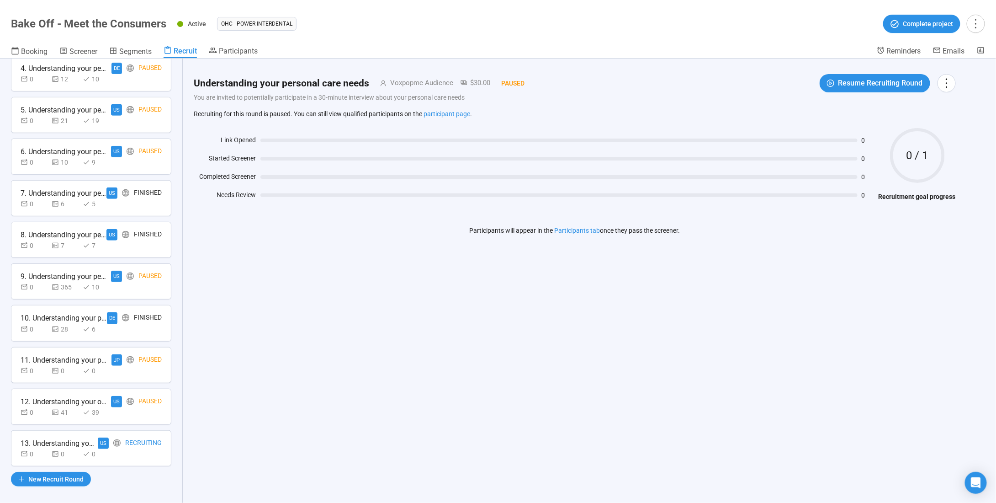
click at [142, 454] on div "13. Understanding your oral healthcare needs [DEMOGRAPHIC_DATA] Recruiting 0 0 0" at bounding box center [91, 448] width 160 height 36
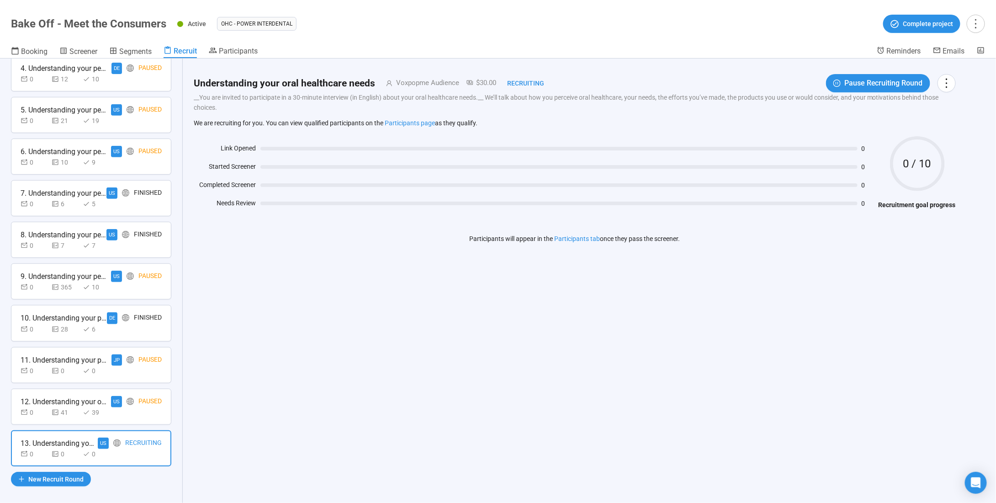
click at [144, 412] on div "12. Understanding your oral healthcare needs US Paused 0 41 39" at bounding box center [91, 406] width 160 height 36
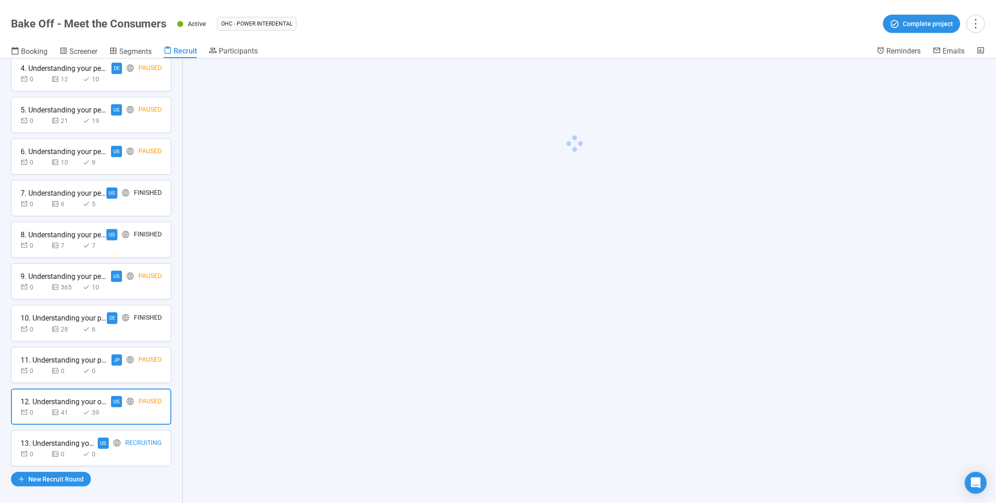
click at [138, 437] on div "Recruiting" at bounding box center [143, 442] width 37 height 11
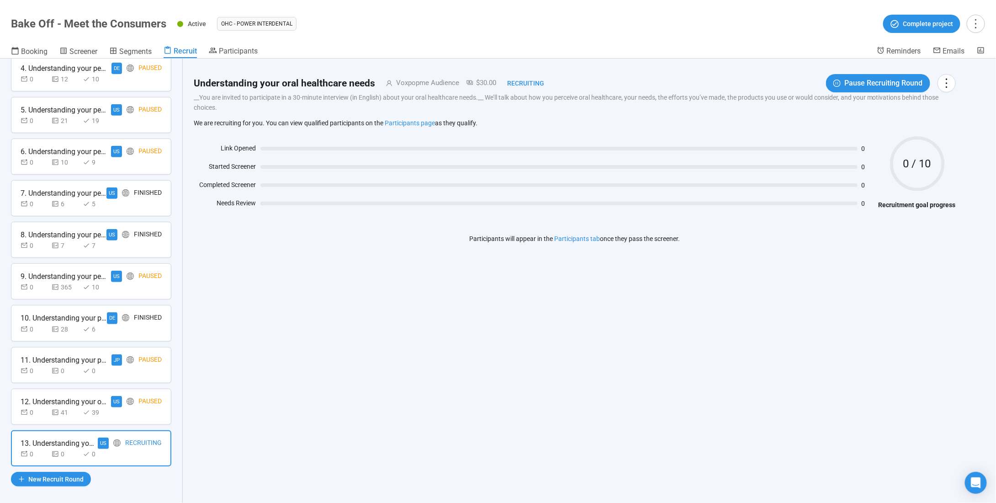
click at [142, 413] on div "12. Understanding your oral healthcare needs US Paused 0 41 39" at bounding box center [91, 406] width 160 height 36
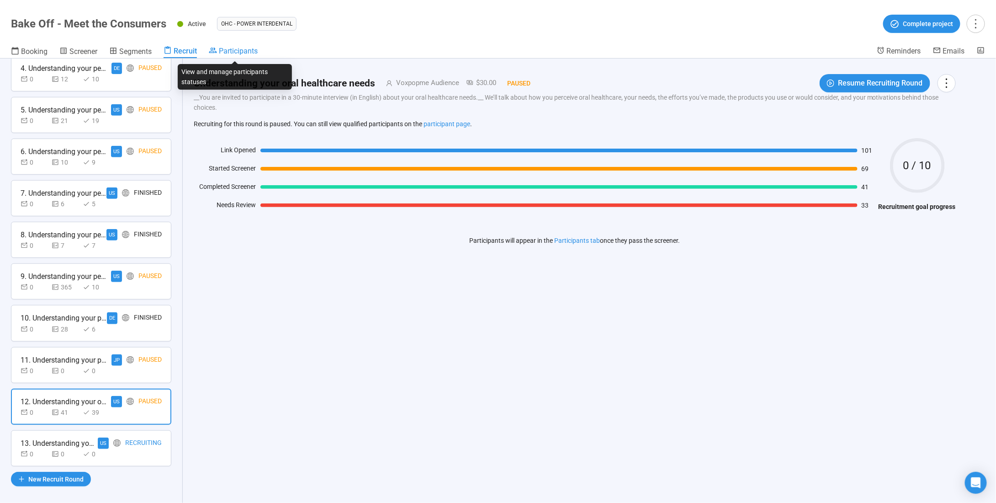
click at [224, 49] on span "Participants" at bounding box center [238, 51] width 39 height 9
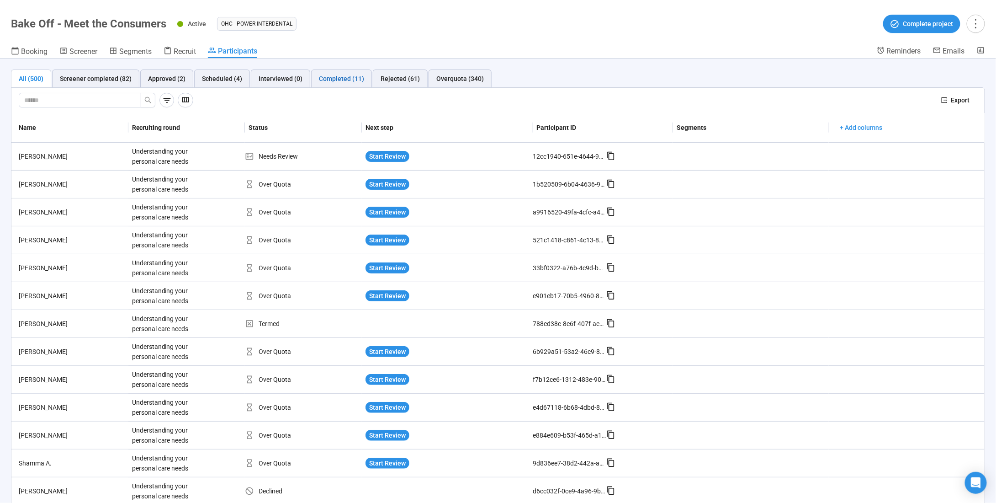
click at [345, 76] on div "Completed (11)" at bounding box center [341, 79] width 45 height 10
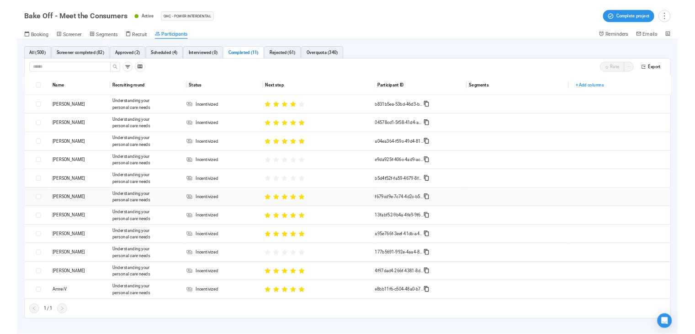
scroll to position [32, 0]
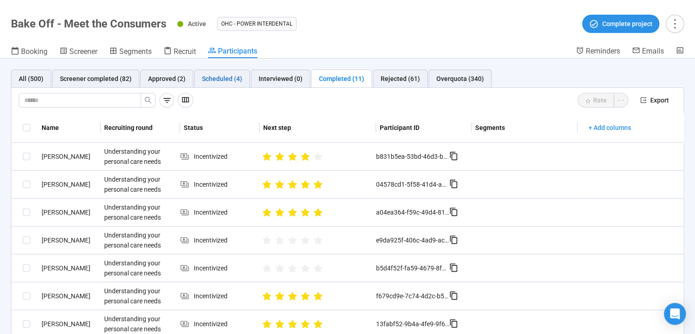
click at [223, 79] on div "Scheduled (4)" at bounding box center [222, 79] width 40 height 10
